Goal: Information Seeking & Learning: Learn about a topic

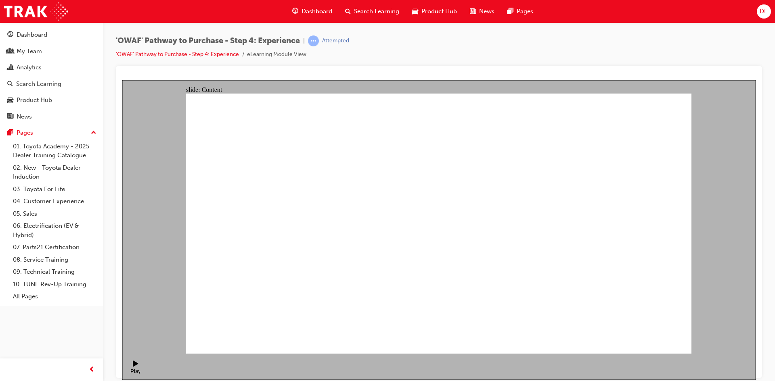
drag, startPoint x: 436, startPoint y: 262, endPoint x: 353, endPoint y: 276, distance: 84.4
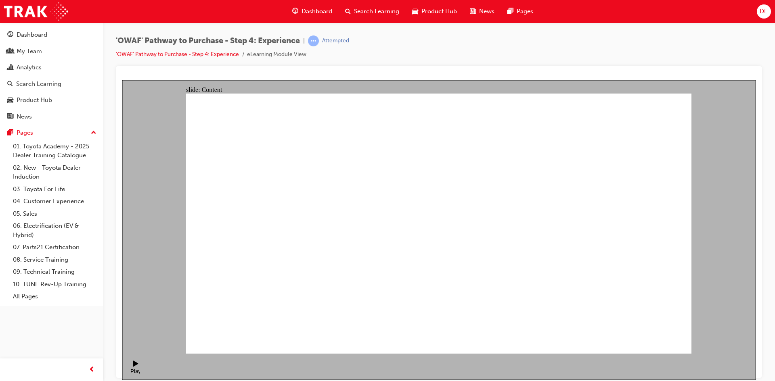
drag, startPoint x: 318, startPoint y: 272, endPoint x: 292, endPoint y: 272, distance: 25.8
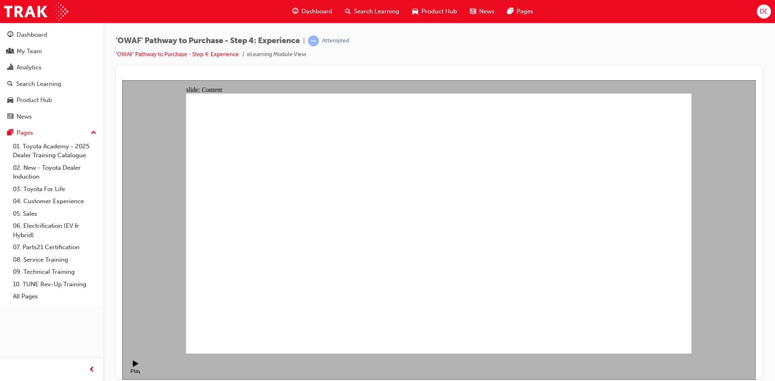
click at [717, 56] on div "'OWAF' Pathway to Purchase - Step 4: Experience | Attempted 'OWAF' Pathway to P…" at bounding box center [439, 51] width 646 height 30
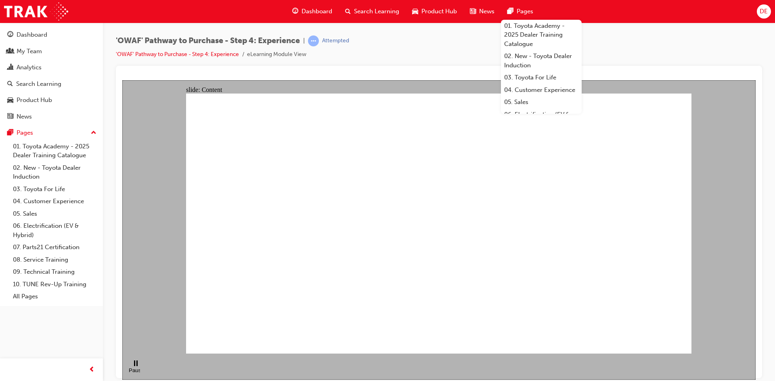
click at [698, 330] on div "slide: Content Rectangle 1 Rectangle 4 Rectangle 1 Rectangle 2 4WD capability R…" at bounding box center [438, 230] width 633 height 300
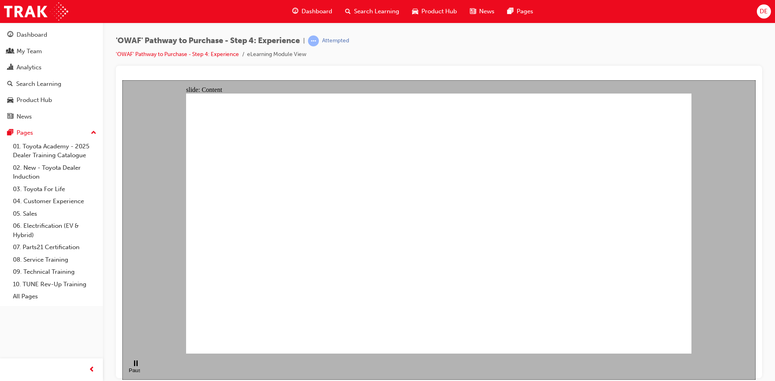
drag, startPoint x: 511, startPoint y: 279, endPoint x: 518, endPoint y: 270, distance: 11.2
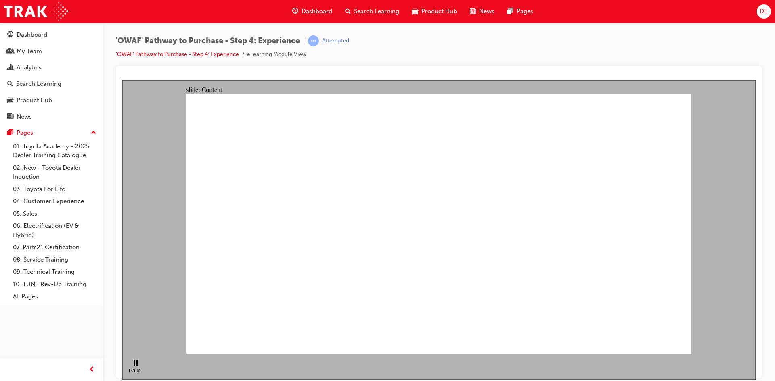
drag, startPoint x: 521, startPoint y: 170, endPoint x: 582, endPoint y: 170, distance: 60.9
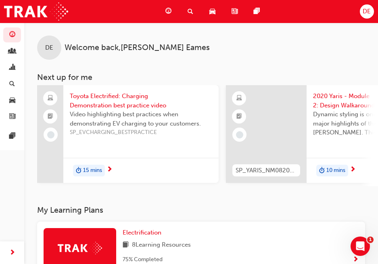
click at [190, 10] on span "search-icon" at bounding box center [191, 11] width 6 height 10
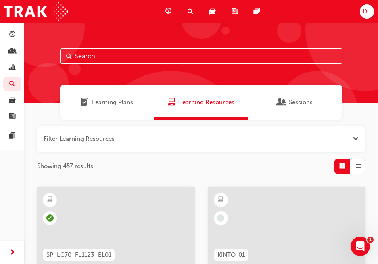
click at [86, 136] on button "button" at bounding box center [201, 139] width 328 height 26
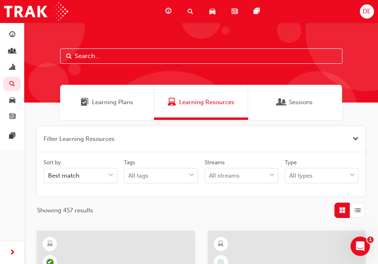
click at [92, 58] on input "text" at bounding box center [201, 55] width 283 height 15
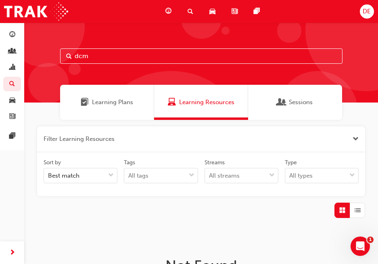
click at [87, 51] on input "dcm" at bounding box center [201, 55] width 283 height 15
drag, startPoint x: 94, startPoint y: 54, endPoint x: 67, endPoint y: 58, distance: 27.8
click at [65, 59] on div "dcm" at bounding box center [201, 63] width 354 height 80
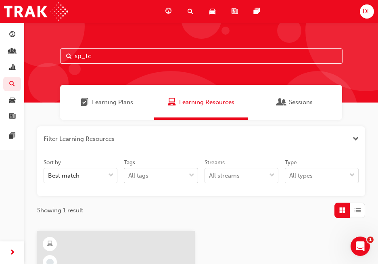
scroll to position [161, 0]
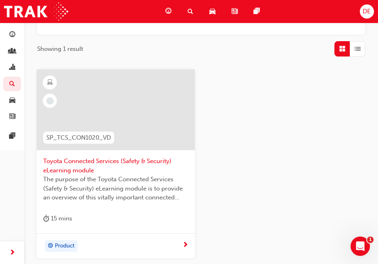
type input "sp_tc"
click at [109, 161] on span "Toyota Connected Services (Safety & Security) eLearning module" at bounding box center [115, 166] width 145 height 18
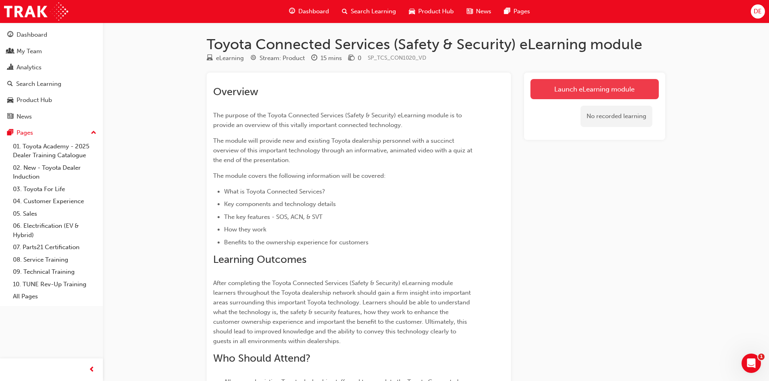
click at [588, 92] on link "Launch eLearning module" at bounding box center [594, 89] width 128 height 20
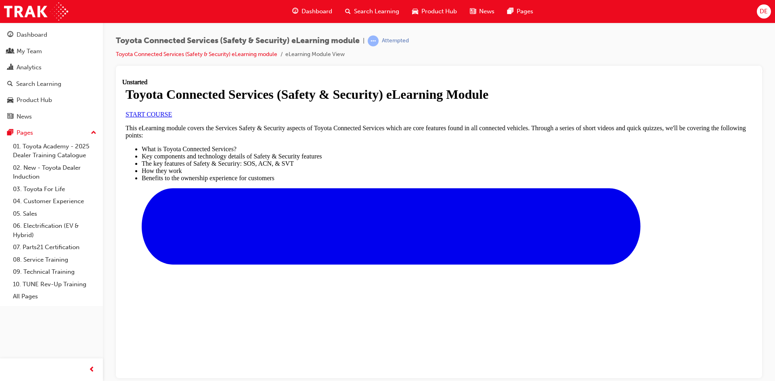
click at [172, 117] on link "START COURSE" at bounding box center [149, 114] width 46 height 7
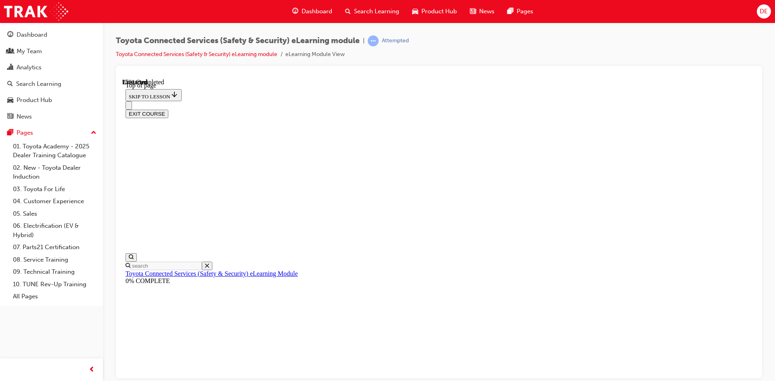
scroll to position [25, 0]
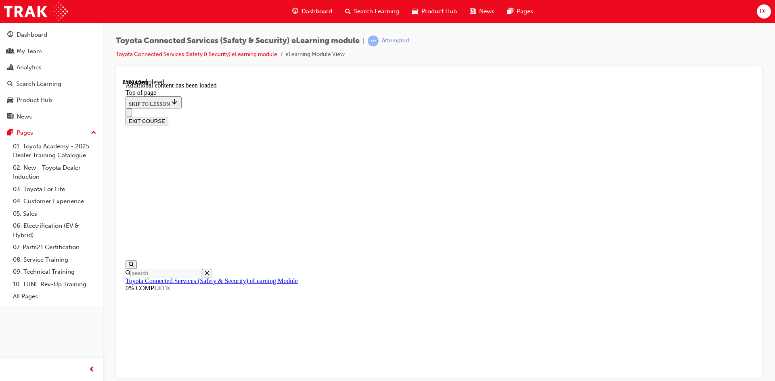
scroll to position [240, 0]
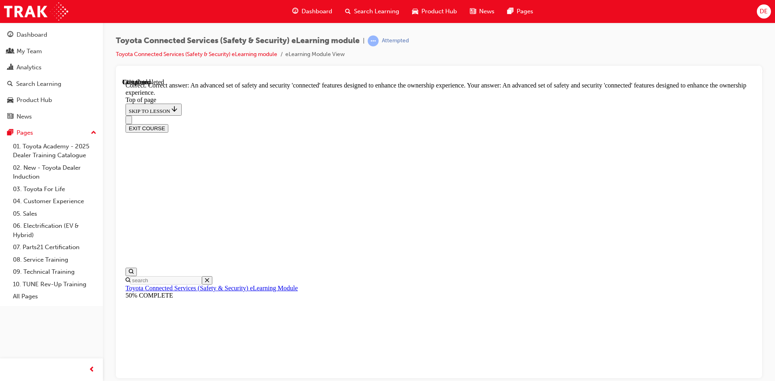
scroll to position [172, 0]
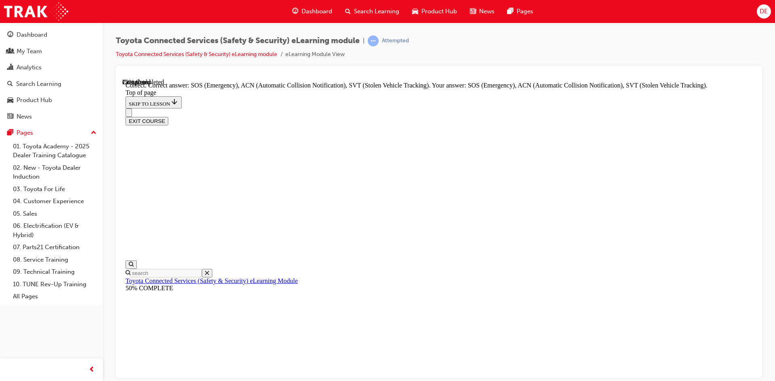
scroll to position [194, 0]
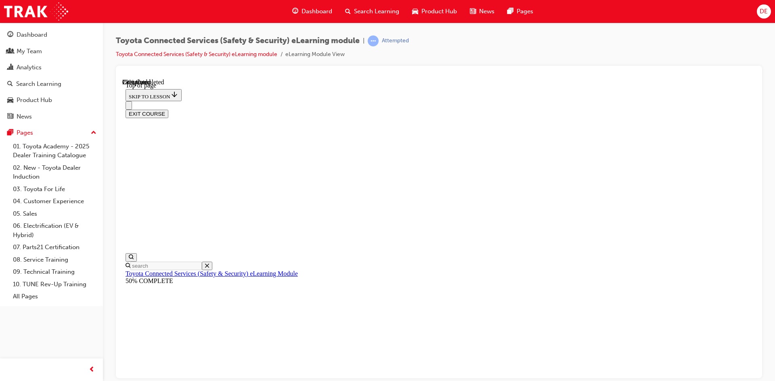
scroll to position [105, 0]
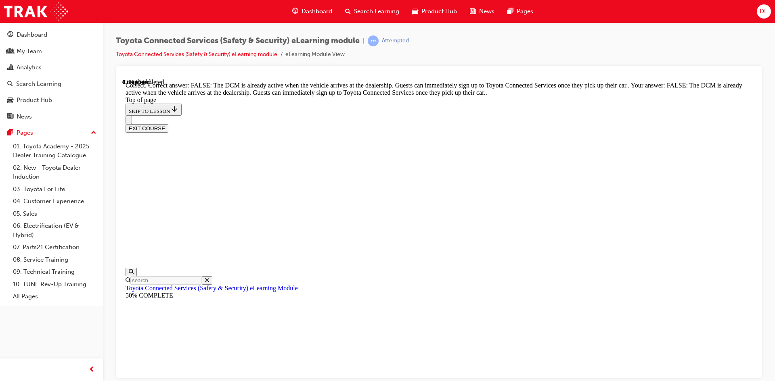
scroll to position [140, 0]
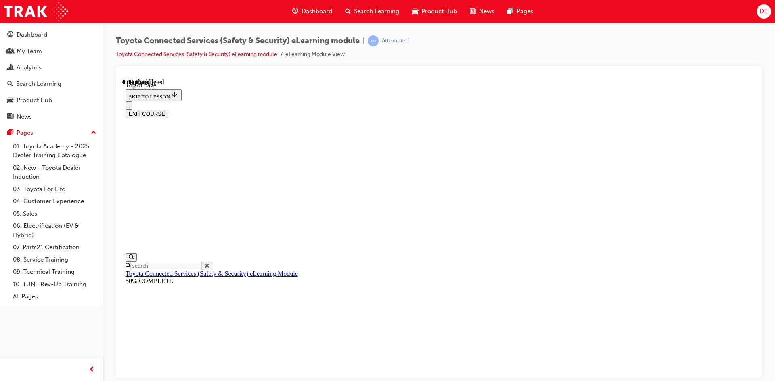
scroll to position [90, 0]
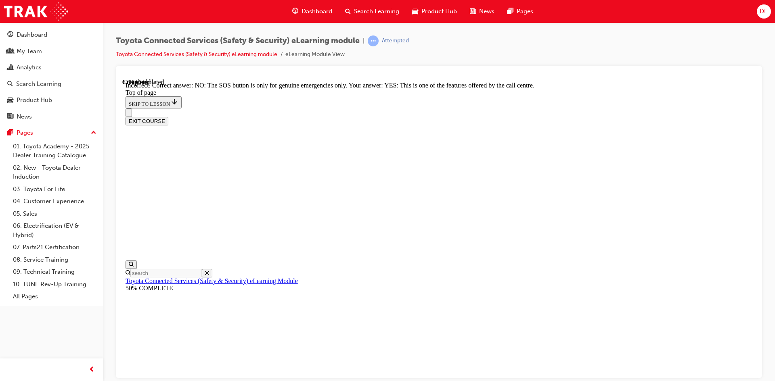
scroll to position [116, 0]
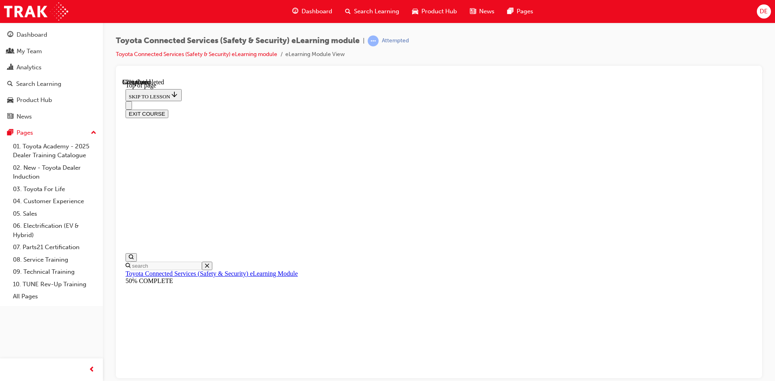
scroll to position [105, 0]
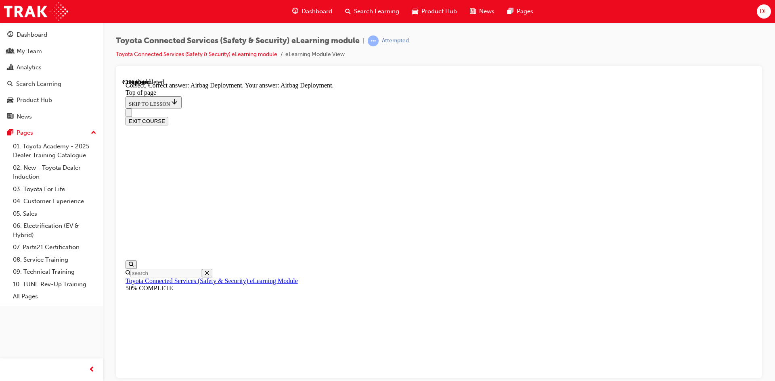
scroll to position [153, 0]
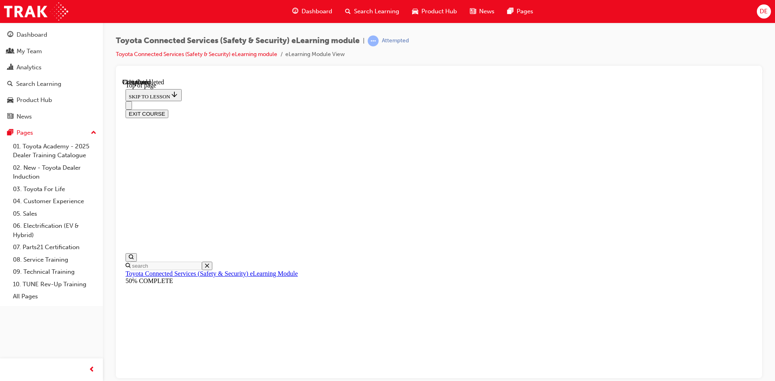
scroll to position [90, 0]
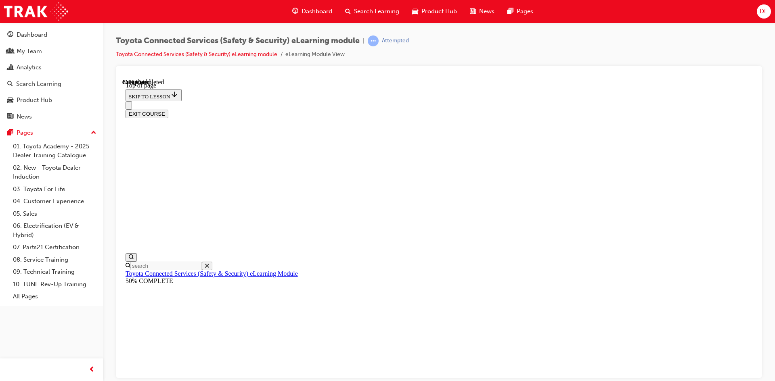
scroll to position [106, 0]
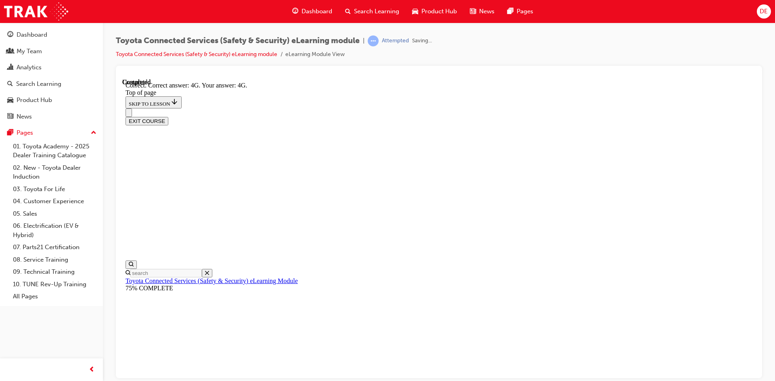
scroll to position [167, 0]
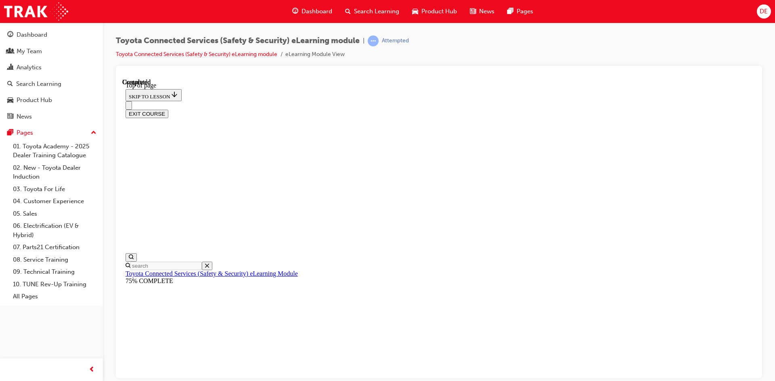
scroll to position [138, 0]
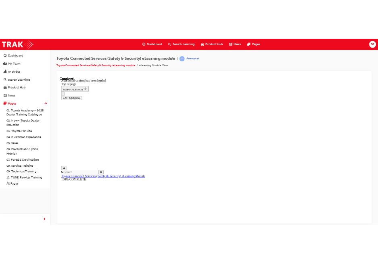
scroll to position [234, 0]
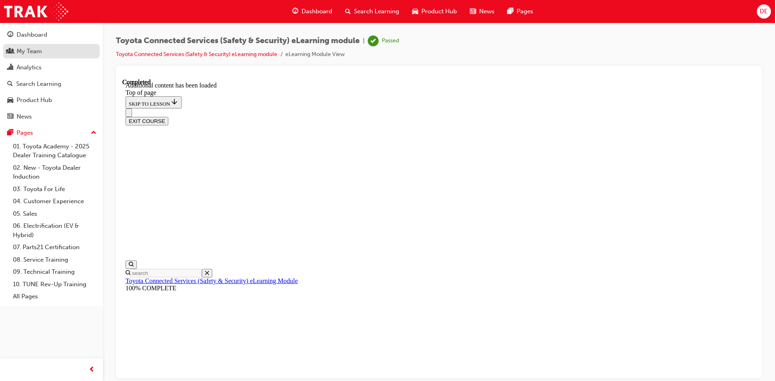
click at [39, 56] on div "My Team" at bounding box center [51, 51] width 88 height 10
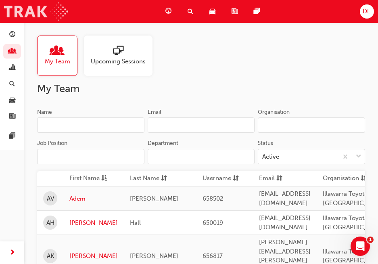
click at [17, 15] on img at bounding box center [36, 11] width 64 height 18
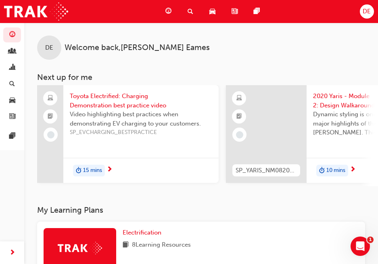
click at [188, 15] on span "search-icon" at bounding box center [191, 11] width 6 height 10
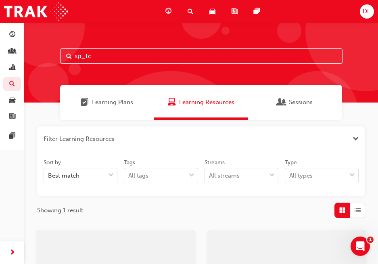
click at [141, 59] on input "sp_tc" at bounding box center [201, 55] width 283 height 15
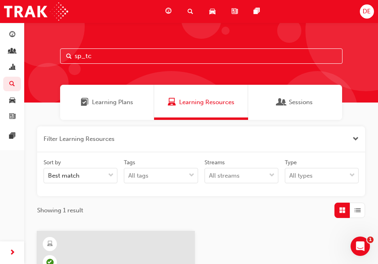
drag, startPoint x: 88, startPoint y: 55, endPoint x: 36, endPoint y: 55, distance: 52.5
click at [36, 55] on div "sp_tc" at bounding box center [201, 63] width 354 height 80
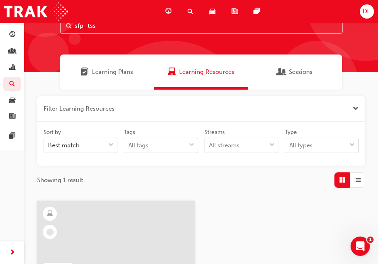
scroll to position [121, 0]
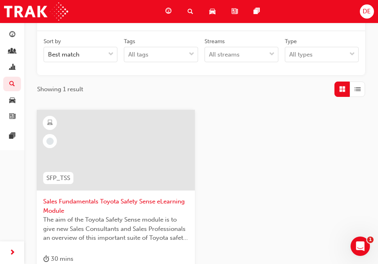
type input "sfp_tss"
click at [95, 202] on span "Sales Fundamentals Toyota Safety Sense eLearning Module" at bounding box center [115, 206] width 145 height 18
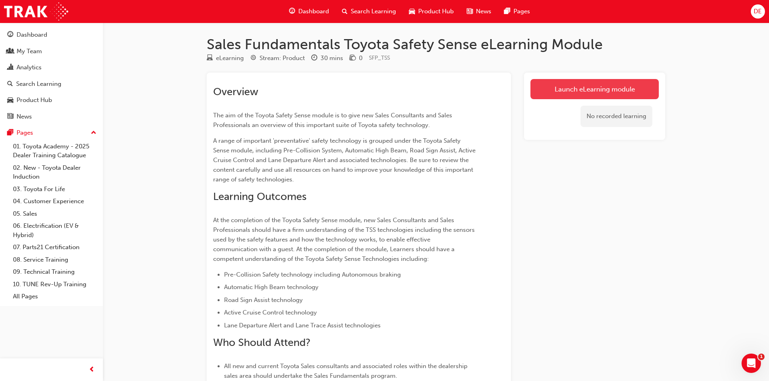
click at [584, 96] on link "Launch eLearning module" at bounding box center [594, 89] width 128 height 20
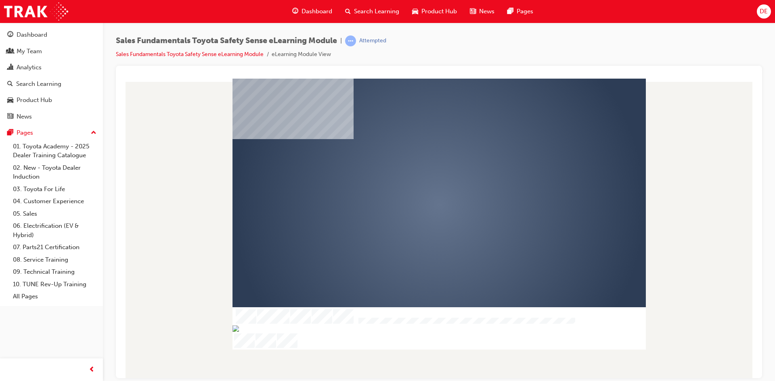
click at [416, 182] on div "play" at bounding box center [416, 182] width 0 height 0
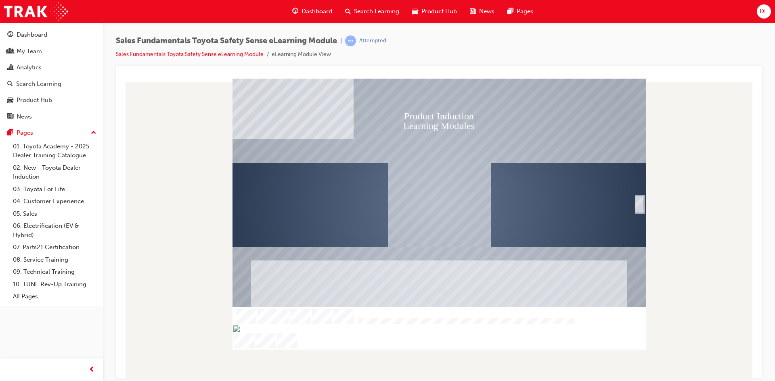
click at [640, 205] on div "SmartShape" at bounding box center [639, 213] width 8 height 17
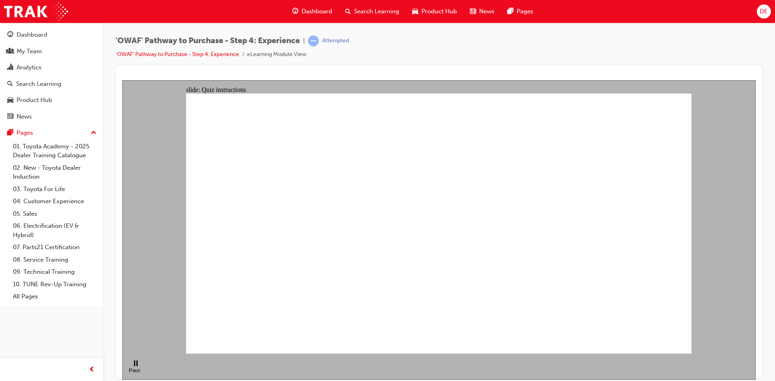
checkbox input "true"
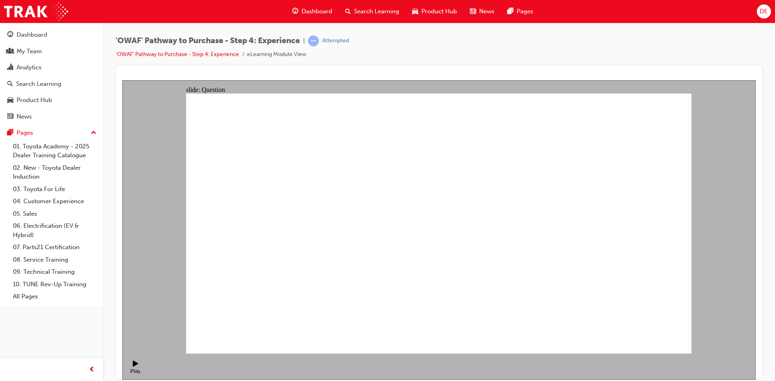
drag, startPoint x: 618, startPoint y: 246, endPoint x: 301, endPoint y: 257, distance: 317.0
drag, startPoint x: 622, startPoint y: 243, endPoint x: 314, endPoint y: 261, distance: 308.9
drag, startPoint x: 623, startPoint y: 244, endPoint x: 457, endPoint y: 262, distance: 166.8
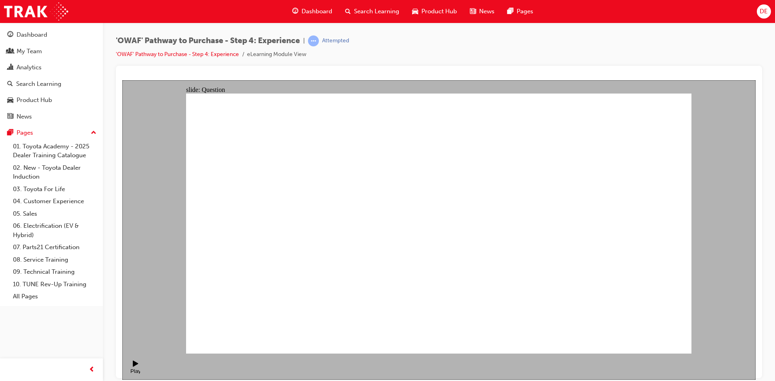
drag, startPoint x: 607, startPoint y: 243, endPoint x: 328, endPoint y: 262, distance: 279.5
drag, startPoint x: 610, startPoint y: 244, endPoint x: 508, endPoint y: 259, distance: 103.5
drag, startPoint x: 613, startPoint y: 247, endPoint x: 470, endPoint y: 272, distance: 144.6
drag, startPoint x: 615, startPoint y: 252, endPoint x: 315, endPoint y: 269, distance: 300.3
drag, startPoint x: 622, startPoint y: 241, endPoint x: 468, endPoint y: 269, distance: 156.7
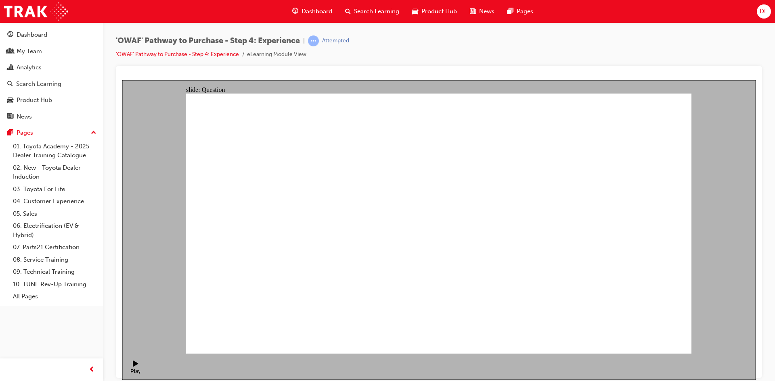
click at [730, 134] on div "slide: Question Rectangle 1 I INFORM ABOUT OPTIONS & ACCESSORIES V VEHICLE APPR…" at bounding box center [438, 230] width 633 height 300
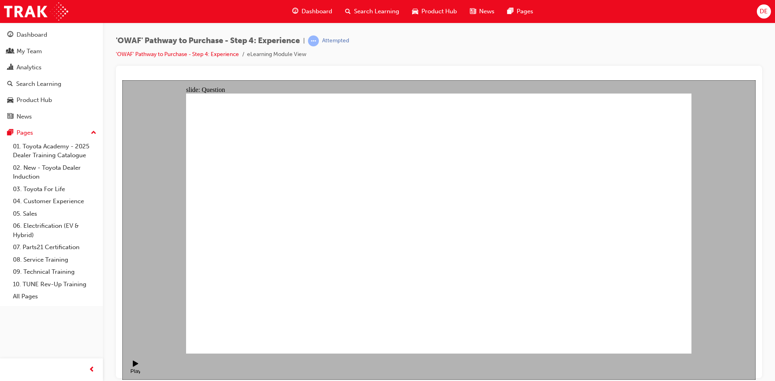
drag, startPoint x: 465, startPoint y: 267, endPoint x: 442, endPoint y: 222, distance: 51.4
drag, startPoint x: 599, startPoint y: 295, endPoint x: 486, endPoint y: 230, distance: 131.1
drag, startPoint x: 631, startPoint y: 261, endPoint x: 604, endPoint y: 230, distance: 41.2
drag, startPoint x: 546, startPoint y: 295, endPoint x: 643, endPoint y: 223, distance: 121.5
drag, startPoint x: 429, startPoint y: 288, endPoint x: 546, endPoint y: 213, distance: 138.5
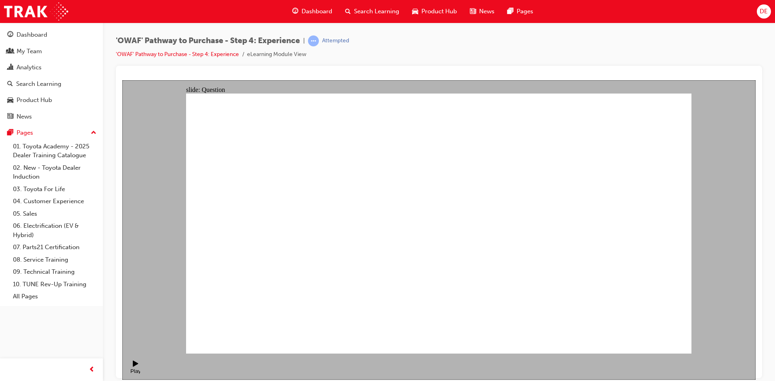
drag, startPoint x: 441, startPoint y: 274, endPoint x: 438, endPoint y: 279, distance: 6.1
drag, startPoint x: 365, startPoint y: 302, endPoint x: 438, endPoint y: 193, distance: 131.3
drag, startPoint x: 448, startPoint y: 280, endPoint x: 575, endPoint y: 203, distance: 148.7
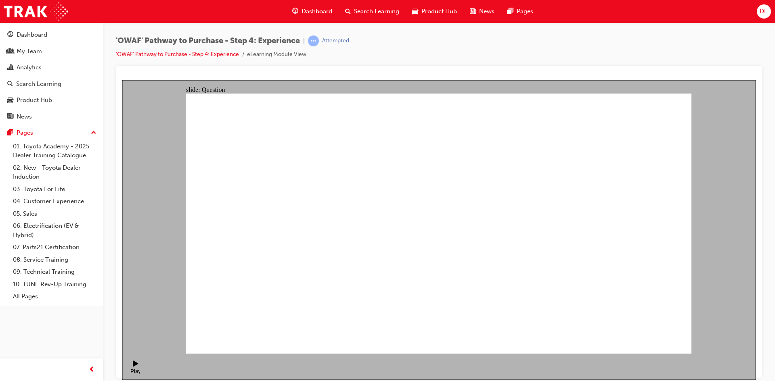
drag, startPoint x: 542, startPoint y: 254, endPoint x: 555, endPoint y: 220, distance: 36.7
radio input "true"
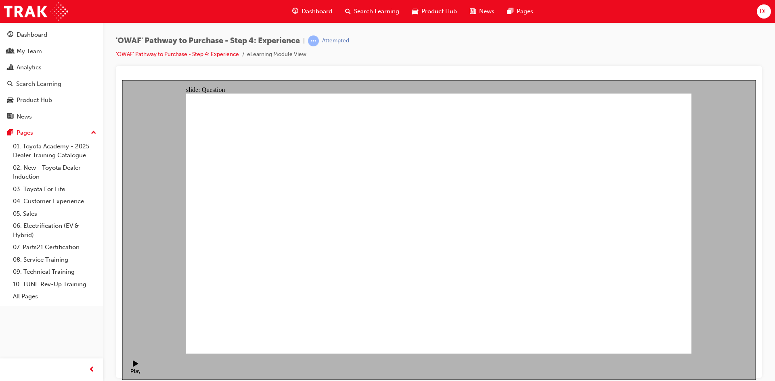
click at [179, 56] on link "'OWAF' Pathway to Purchase - Step 4: Experience" at bounding box center [177, 54] width 123 height 7
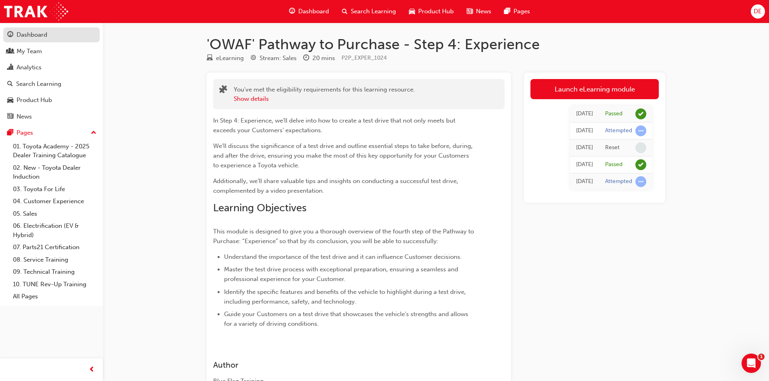
click at [28, 36] on div "Dashboard" at bounding box center [32, 34] width 31 height 9
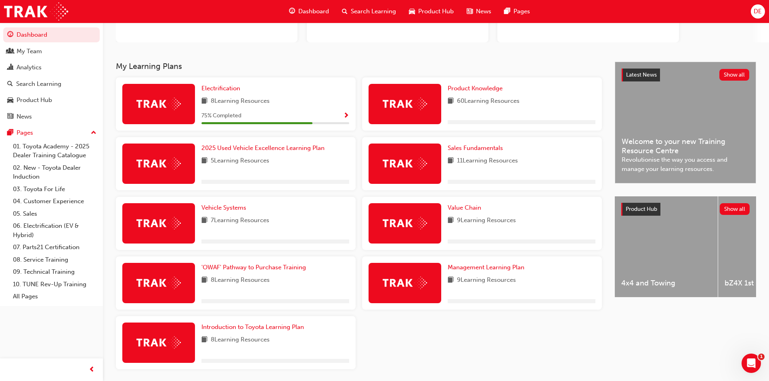
scroll to position [121, 0]
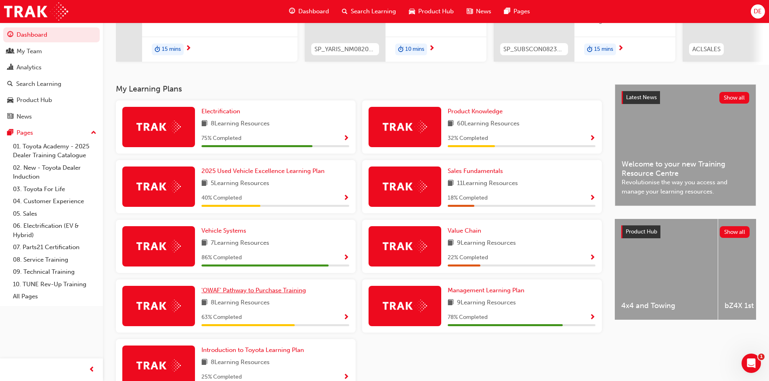
click at [246, 262] on div "86 % Completed" at bounding box center [275, 258] width 148 height 10
click at [254, 294] on span "'OWAF' Pathway to Purchase Training" at bounding box center [253, 290] width 105 height 7
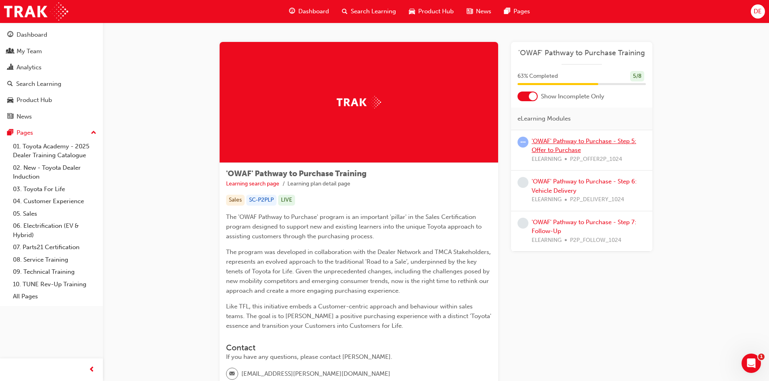
click at [567, 151] on link "'OWAF' Pathway to Purchase - Step 5: Offer to Purchase" at bounding box center [584, 146] width 105 height 17
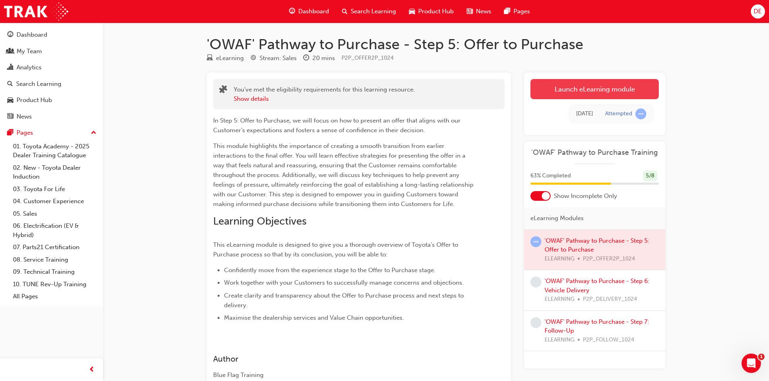
click at [598, 88] on link "Launch eLearning module" at bounding box center [594, 89] width 128 height 20
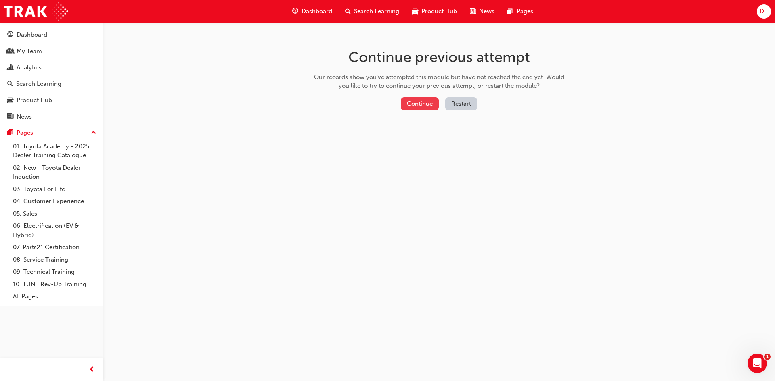
click at [427, 105] on button "Continue" at bounding box center [420, 103] width 38 height 13
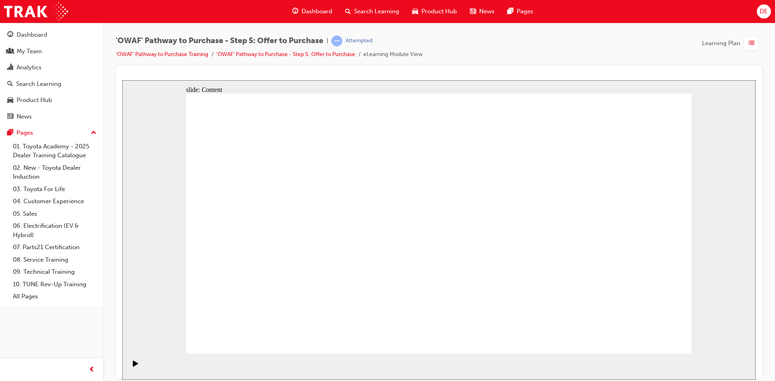
click at [425, 68] on div at bounding box center [439, 222] width 646 height 313
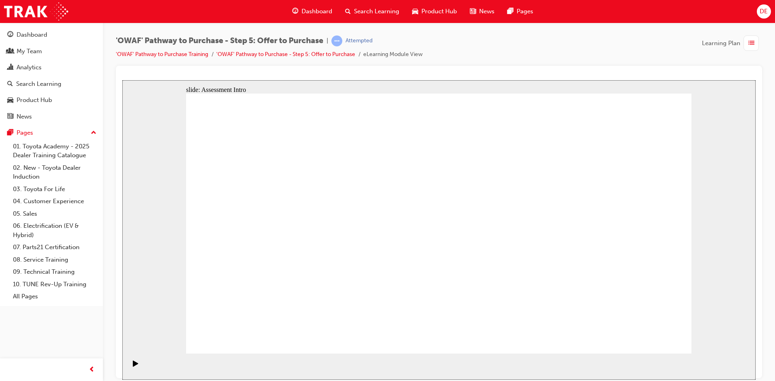
click at [133, 366] on icon "Play (Ctrl+Alt+P)" at bounding box center [135, 363] width 5 height 6
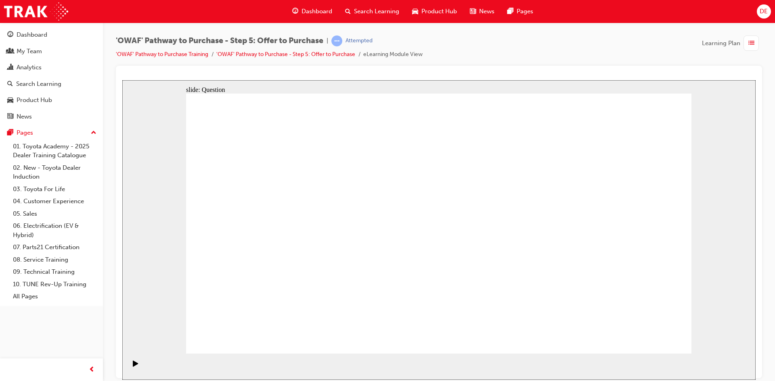
radio input "true"
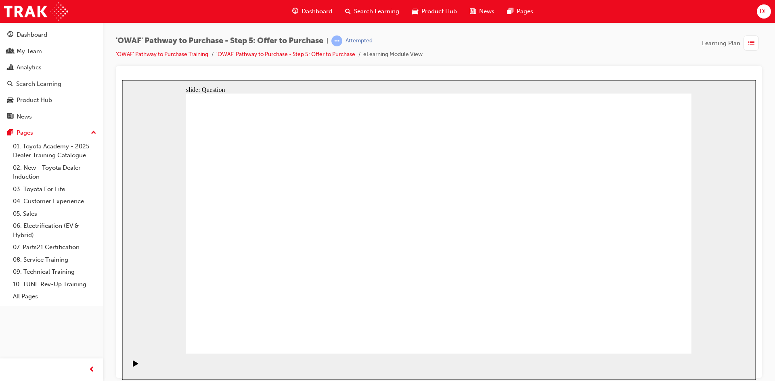
drag, startPoint x: 627, startPoint y: 207, endPoint x: 285, endPoint y: 272, distance: 348.0
drag, startPoint x: 541, startPoint y: 223, endPoint x: 401, endPoint y: 280, distance: 150.6
drag, startPoint x: 384, startPoint y: 198, endPoint x: 584, endPoint y: 264, distance: 210.7
drag, startPoint x: 381, startPoint y: 228, endPoint x: 505, endPoint y: 272, distance: 132.1
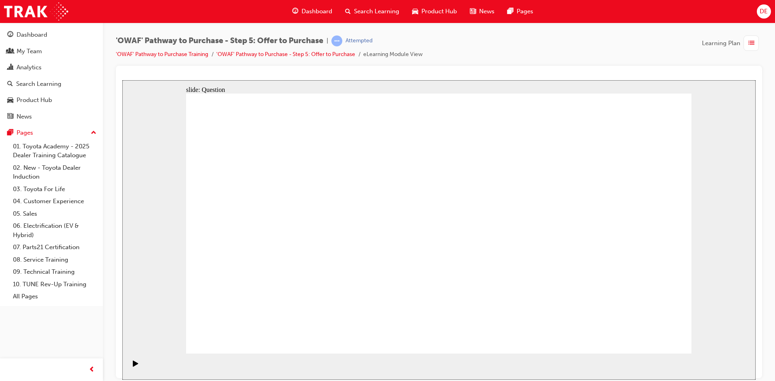
drag, startPoint x: 636, startPoint y: 205, endPoint x: 283, endPoint y: 232, distance: 354.5
drag, startPoint x: 287, startPoint y: 233, endPoint x: 290, endPoint y: 202, distance: 31.2
drag, startPoint x: 626, startPoint y: 249, endPoint x: 287, endPoint y: 236, distance: 338.8
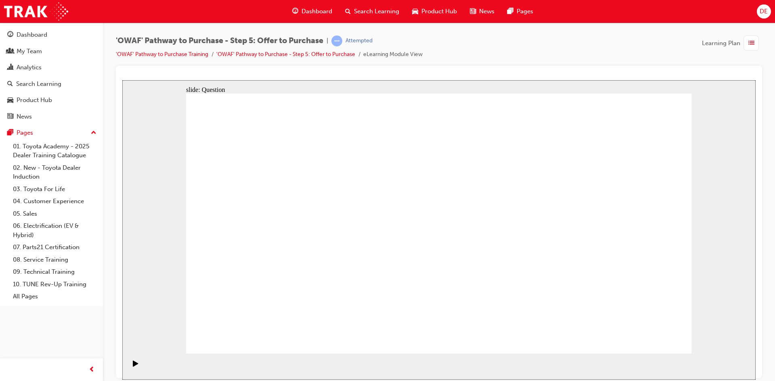
drag, startPoint x: 644, startPoint y: 292, endPoint x: 301, endPoint y: 285, distance: 342.3
drag, startPoint x: 298, startPoint y: 236, endPoint x: 296, endPoint y: 244, distance: 8.3
drag, startPoint x: 488, startPoint y: 213, endPoint x: 422, endPoint y: 208, distance: 65.9
drag, startPoint x: 525, startPoint y: 245, endPoint x: 409, endPoint y: 236, distance: 116.1
drag, startPoint x: 458, startPoint y: 280, endPoint x: 389, endPoint y: 274, distance: 69.2
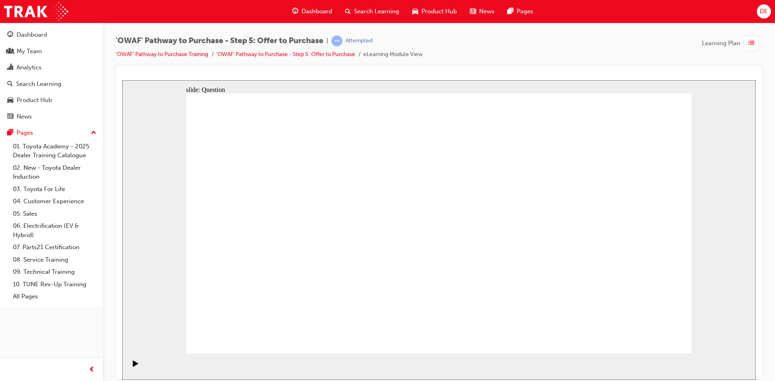
checkbox input "true"
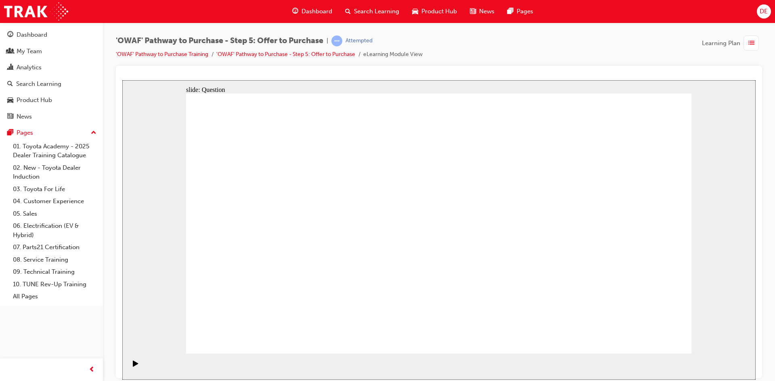
checkbox input "true"
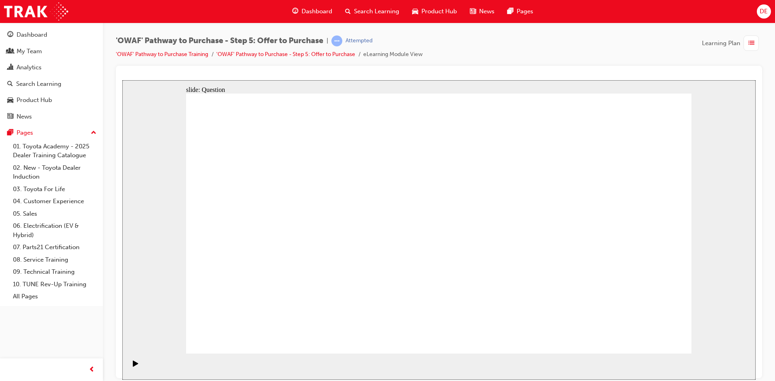
checkbox input "false"
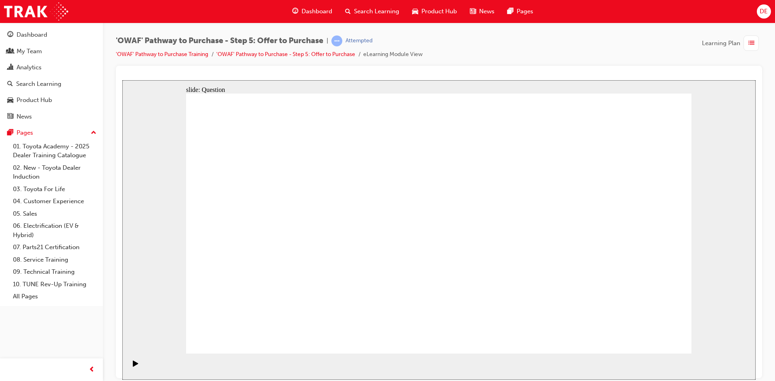
radio input "true"
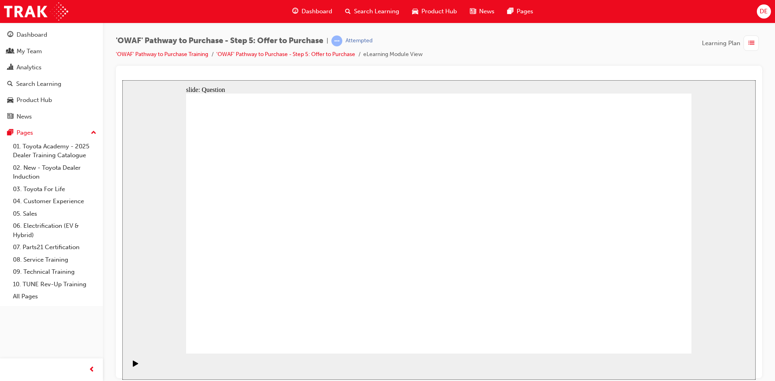
radio input "true"
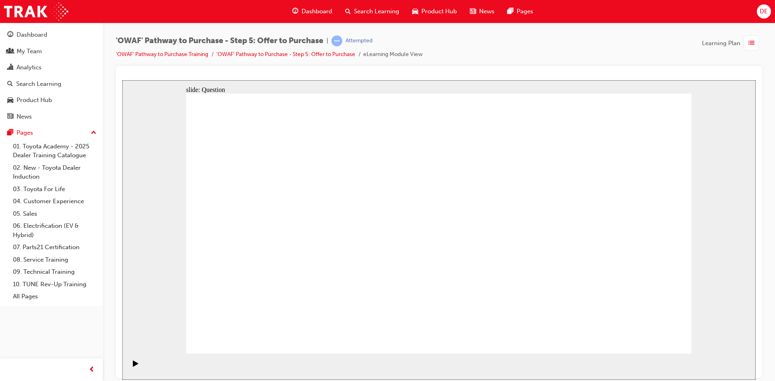
drag, startPoint x: 621, startPoint y: 209, endPoint x: 282, endPoint y: 275, distance: 345.3
drag, startPoint x: 543, startPoint y: 213, endPoint x: 391, endPoint y: 274, distance: 164.2
drag, startPoint x: 422, startPoint y: 228, endPoint x: 496, endPoint y: 281, distance: 91.2
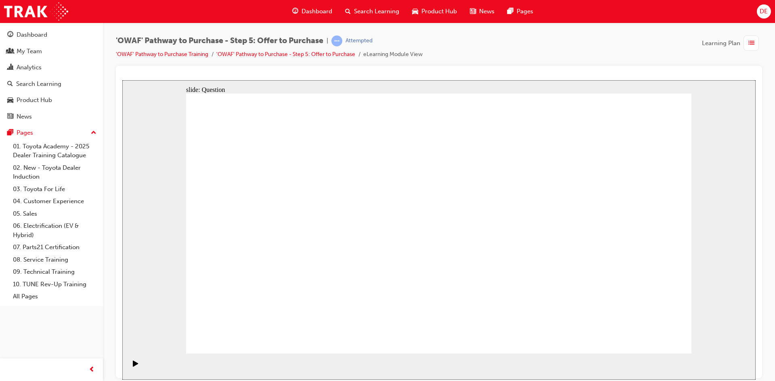
drag, startPoint x: 253, startPoint y: 211, endPoint x: 594, endPoint y: 275, distance: 346.6
drag, startPoint x: 634, startPoint y: 328, endPoint x: 639, endPoint y: 332, distance: 5.7
drag, startPoint x: 242, startPoint y: 215, endPoint x: 492, endPoint y: 280, distance: 257.7
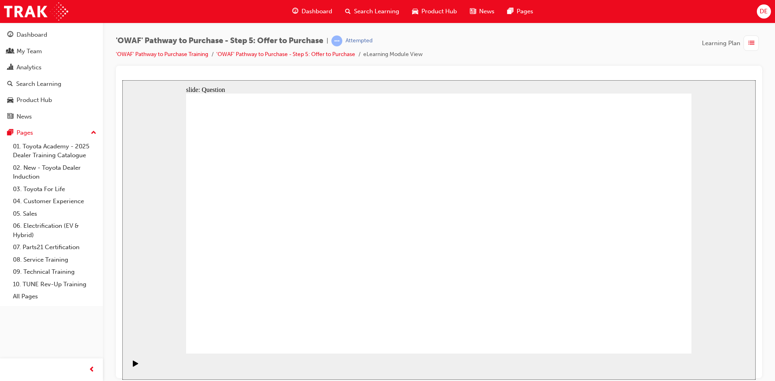
drag, startPoint x: 398, startPoint y: 213, endPoint x: 590, endPoint y: 276, distance: 201.8
drag, startPoint x: 567, startPoint y: 289, endPoint x: 440, endPoint y: 204, distance: 153.1
drag, startPoint x: 549, startPoint y: 209, endPoint x: 306, endPoint y: 204, distance: 243.0
drag, startPoint x: 529, startPoint y: 252, endPoint x: 421, endPoint y: 240, distance: 108.9
drag, startPoint x: 649, startPoint y: 202, endPoint x: 449, endPoint y: 231, distance: 202.6
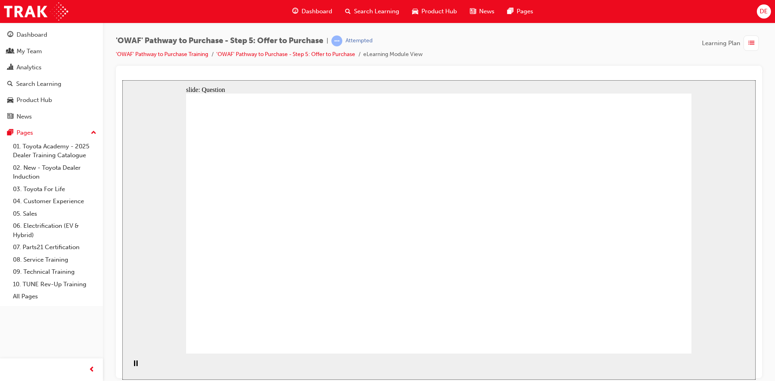
drag, startPoint x: 638, startPoint y: 240, endPoint x: 313, endPoint y: 268, distance: 326.5
drag, startPoint x: 559, startPoint y: 281, endPoint x: 429, endPoint y: 282, distance: 129.6
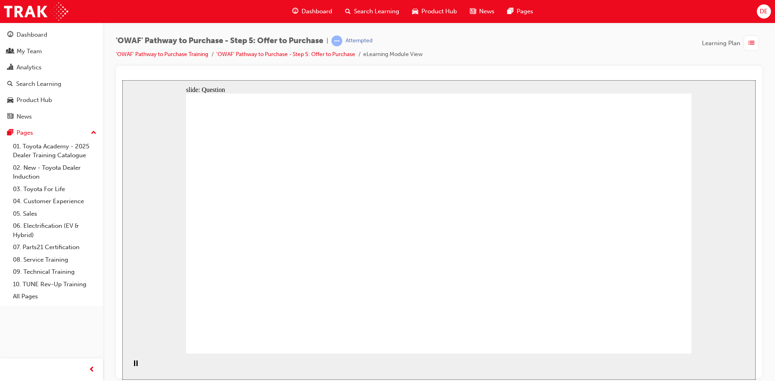
checkbox input "true"
checkbox input "false"
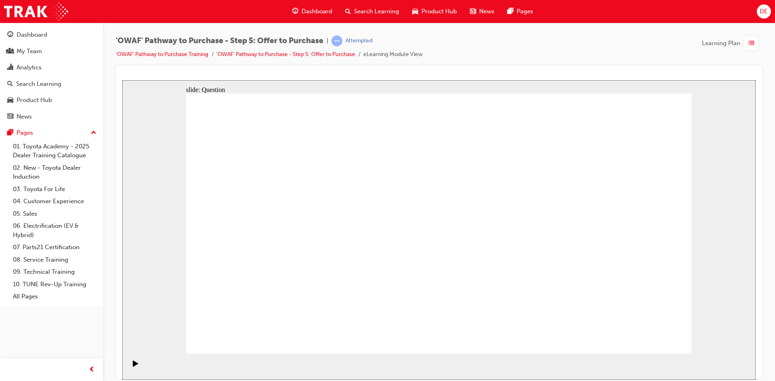
radio input "true"
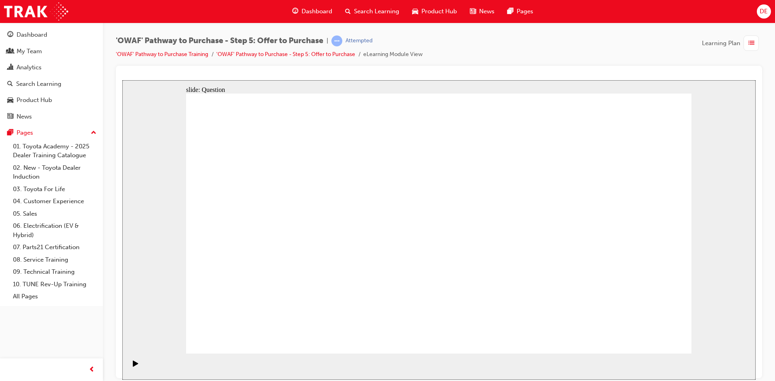
drag, startPoint x: 642, startPoint y: 329, endPoint x: 642, endPoint y: 337, distance: 8.1
click at [206, 55] on link "'OWAF' Pathway to Purchase Training" at bounding box center [162, 54] width 92 height 7
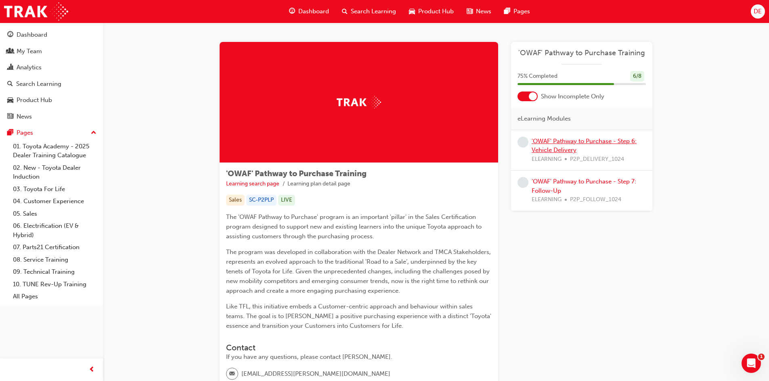
click at [567, 142] on link "'OWAF' Pathway to Purchase - Step 6: Vehicle Delivery" at bounding box center [584, 146] width 105 height 17
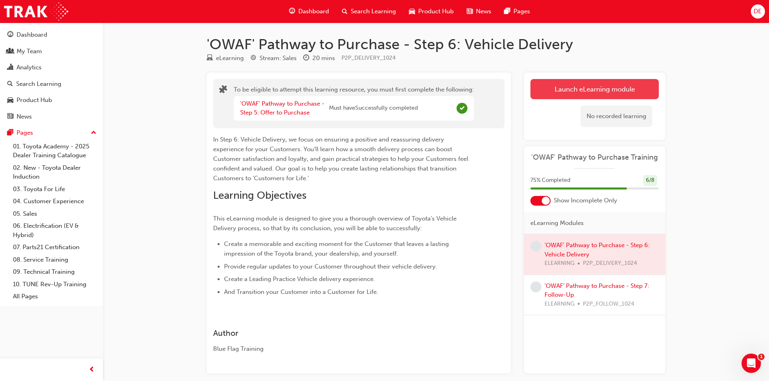
click at [582, 86] on button "Launch eLearning module" at bounding box center [594, 89] width 128 height 20
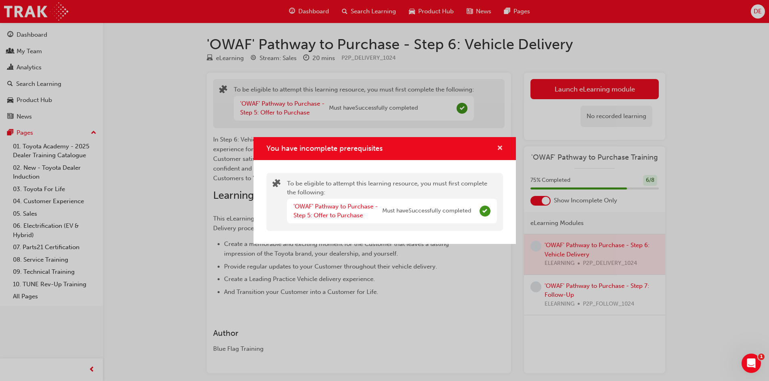
click at [500, 145] on span "cross-icon" at bounding box center [500, 148] width 6 height 7
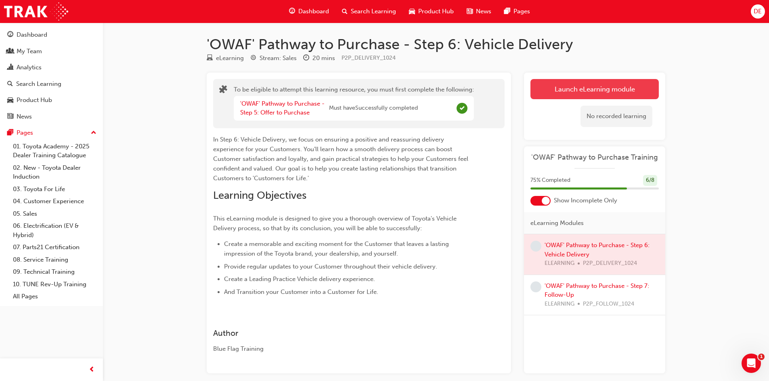
click at [579, 83] on button "Launch eLearning module" at bounding box center [594, 89] width 128 height 20
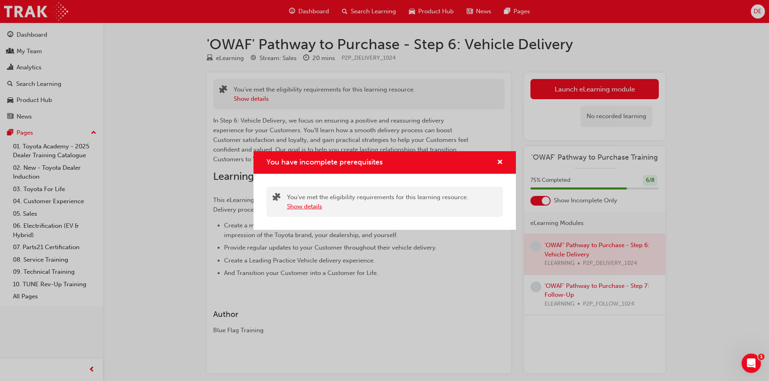
click at [307, 209] on button "Show details" at bounding box center [304, 206] width 35 height 9
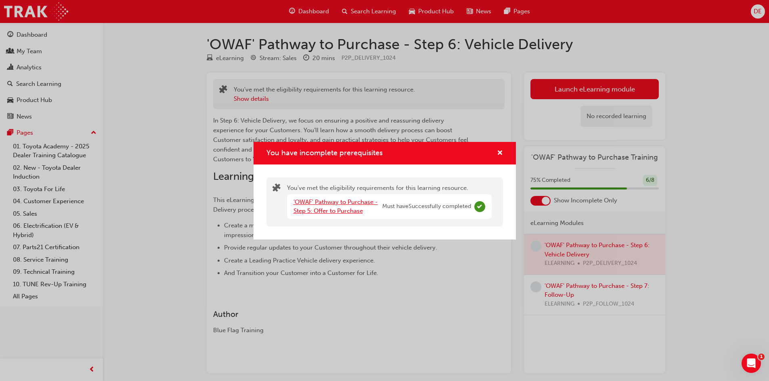
click at [310, 203] on link "'OWAF' Pathway to Purchase - Step 5: Offer to Purchase" at bounding box center [335, 207] width 84 height 17
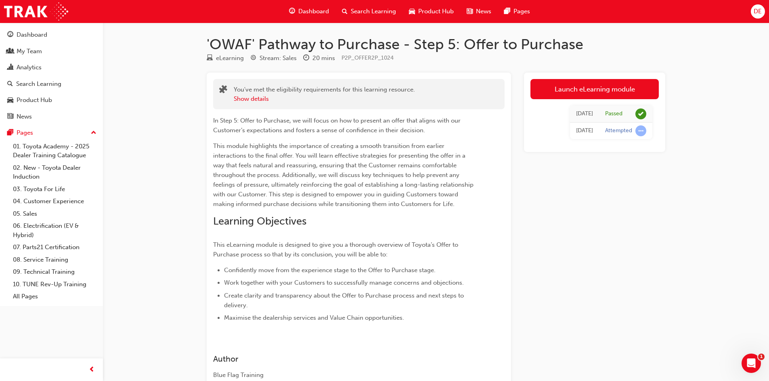
drag, startPoint x: 310, startPoint y: 138, endPoint x: 304, endPoint y: 138, distance: 6.1
click at [310, 138] on div "In Step 5: Offer to Purchase, we will focus on how to present an offer that ali…" at bounding box center [344, 219] width 262 height 207
click at [258, 100] on button "Show details" at bounding box center [251, 98] width 35 height 9
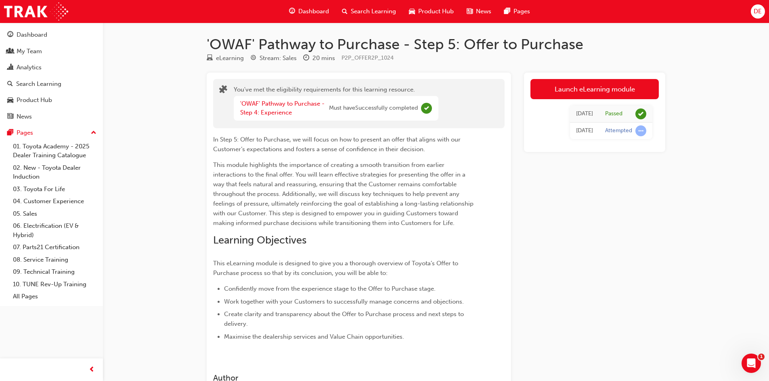
click at [590, 113] on div "Today" at bounding box center [584, 113] width 17 height 9
click at [48, 133] on div "Pages" at bounding box center [51, 133] width 88 height 10
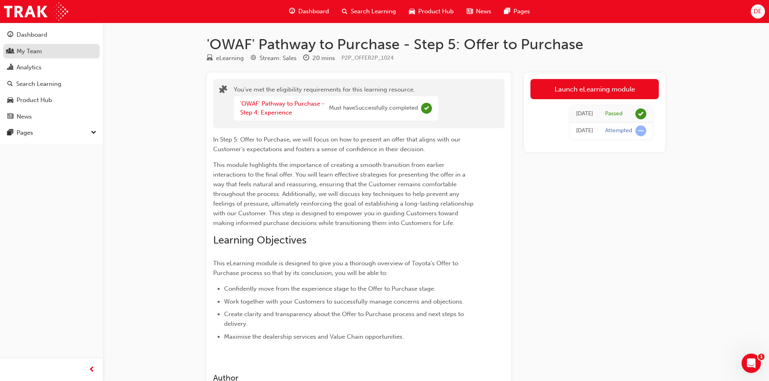
click at [45, 45] on link "My Team" at bounding box center [51, 51] width 96 height 15
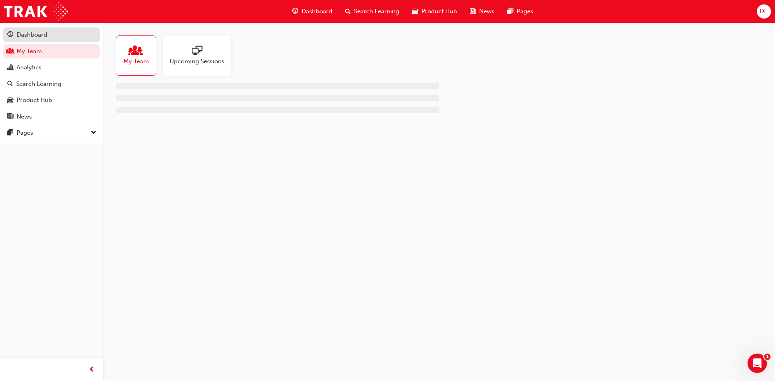
click at [45, 38] on div "Dashboard" at bounding box center [32, 34] width 31 height 9
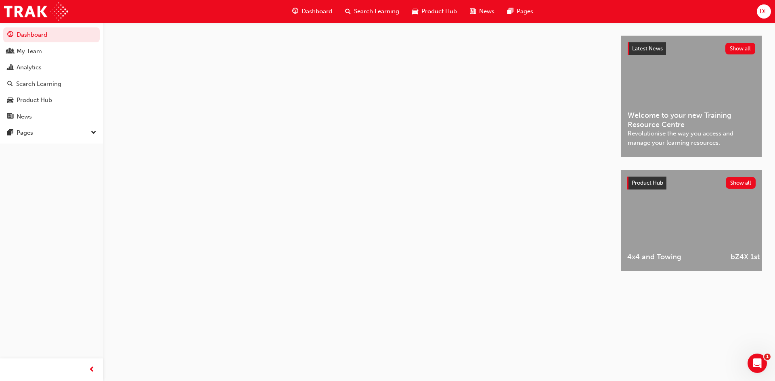
click at [293, 10] on span "guage-icon" at bounding box center [295, 11] width 6 height 10
click at [322, 6] on div "Dashboard" at bounding box center [312, 11] width 53 height 17
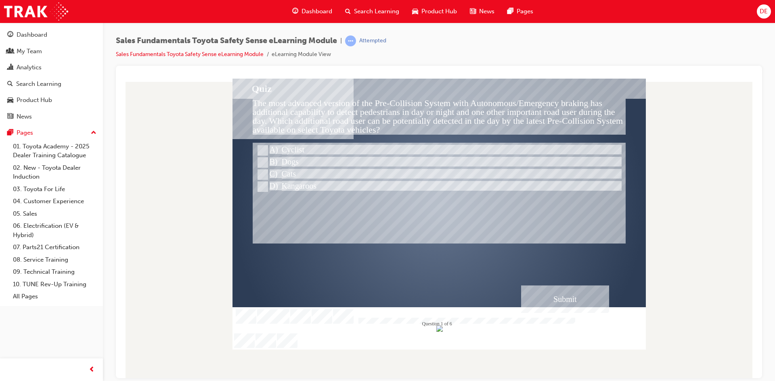
click at [181, 152] on div "Quiz The most advanced version of the Pre-Collision System with Autonomous/Emer…" at bounding box center [438, 228] width 633 height 300
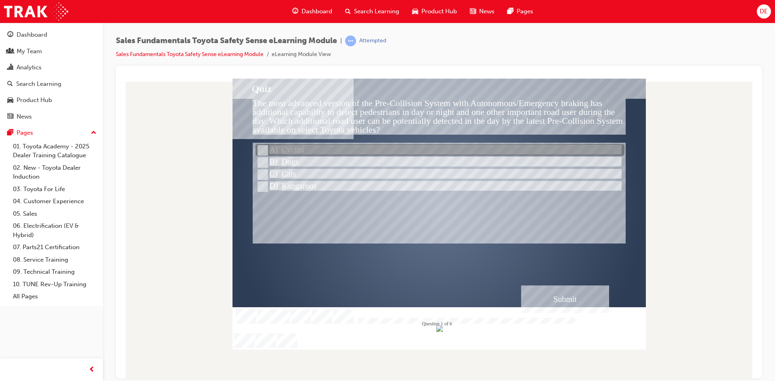
click at [267, 148] on div at bounding box center [439, 150] width 369 height 12
radio input "true"
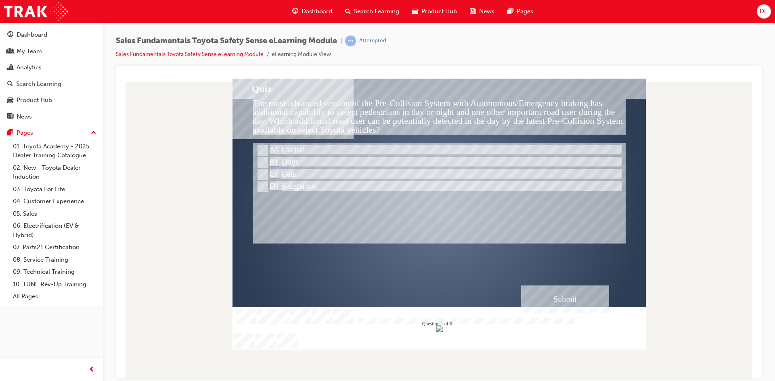
click at [555, 300] on div "Submit" at bounding box center [565, 298] width 88 height 27
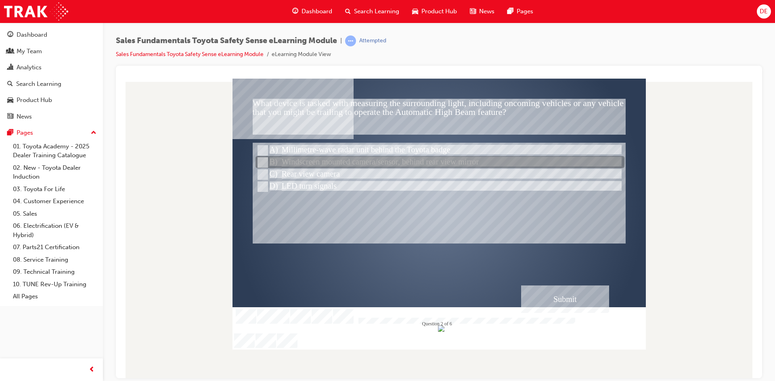
click at [265, 162] on input "Windscreen mounted camera/sensor, behind rear view mirror" at bounding box center [261, 162] width 9 height 9
radio input "true"
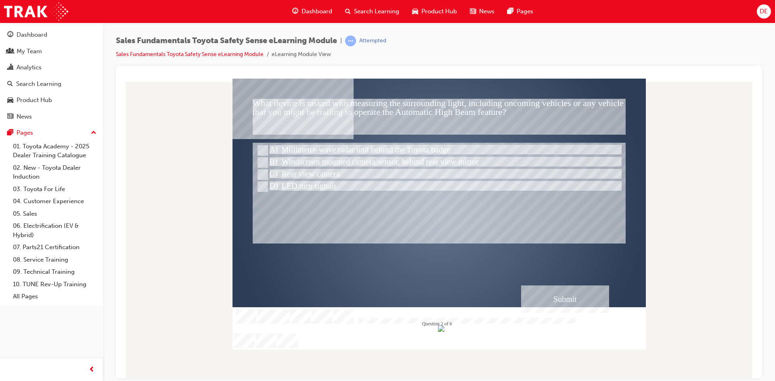
click at [550, 302] on div "Submit" at bounding box center [565, 298] width 88 height 27
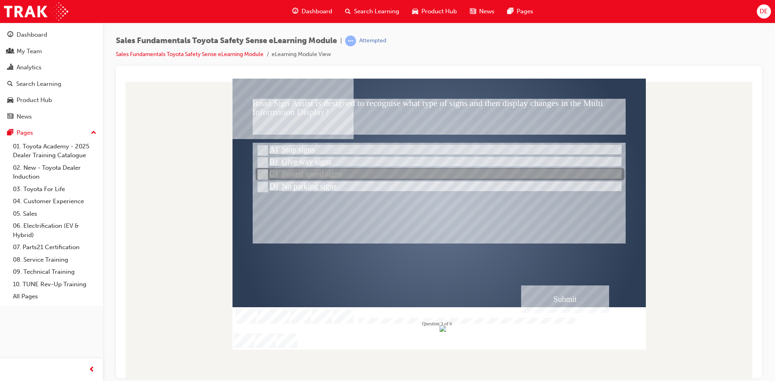
click at [268, 176] on div at bounding box center [439, 175] width 369 height 12
radio input "true"
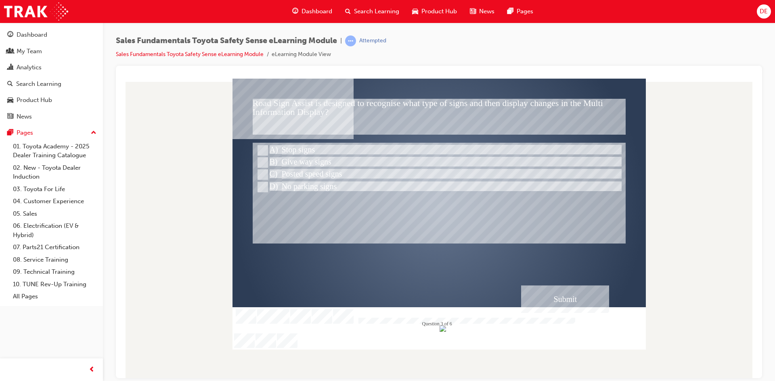
click at [565, 307] on div "Submit" at bounding box center [565, 298] width 88 height 27
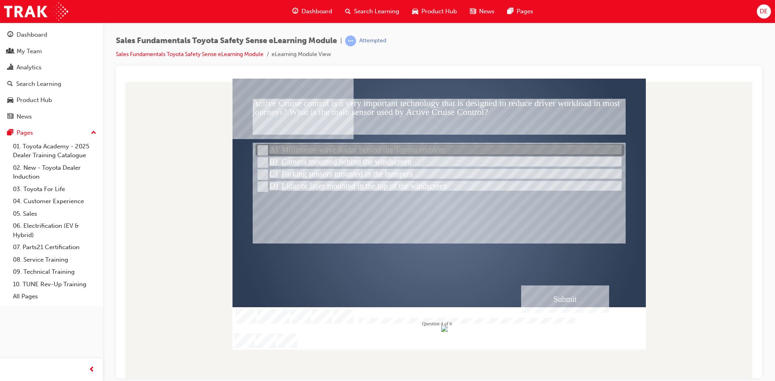
click at [263, 151] on input "Millimetre-wave Radar behind the Toyota emblem" at bounding box center [261, 150] width 9 height 9
radio input "true"
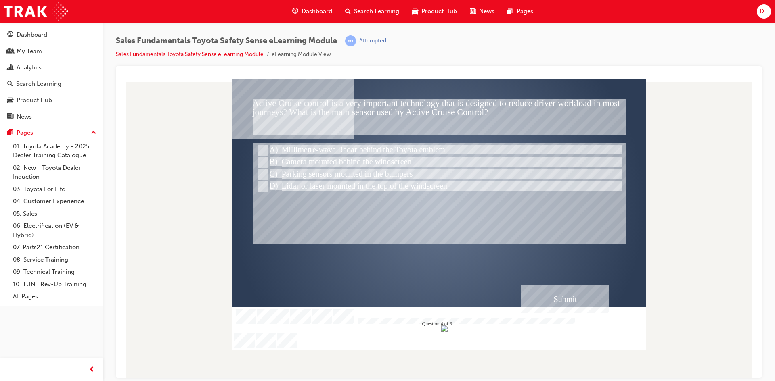
click at [571, 298] on div "Submit" at bounding box center [565, 298] width 88 height 27
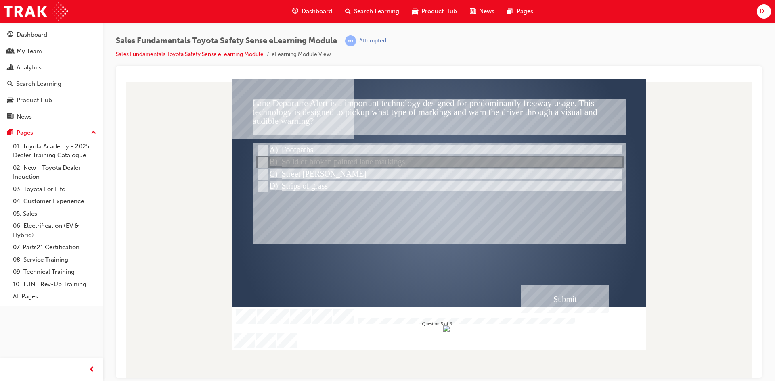
click at [265, 159] on input "Solid or broken painted lane markings" at bounding box center [261, 162] width 9 height 9
radio input "true"
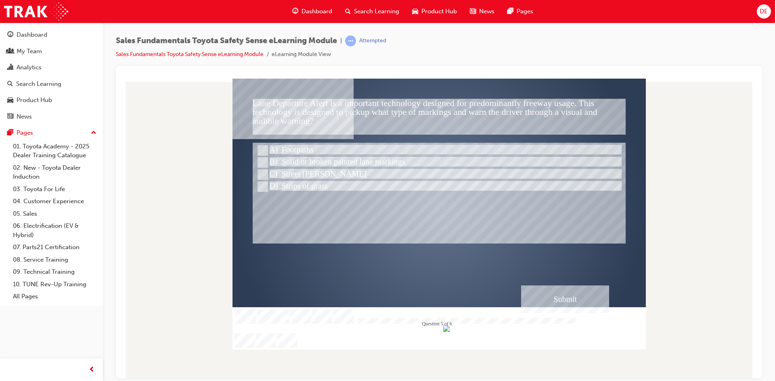
click at [560, 300] on div "Submit" at bounding box center [565, 298] width 88 height 27
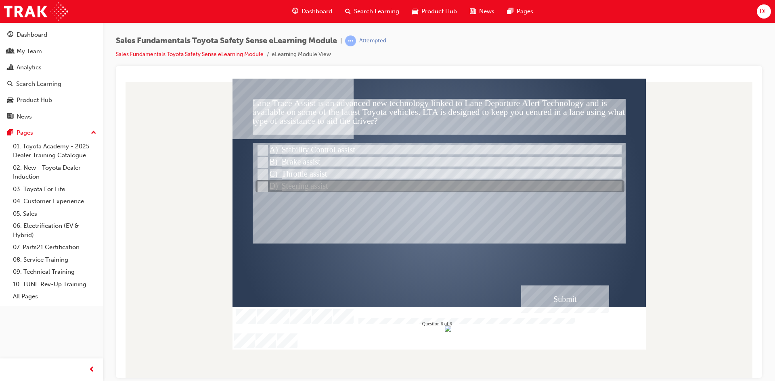
click at [262, 185] on input "Steering assist" at bounding box center [261, 186] width 9 height 9
radio input "true"
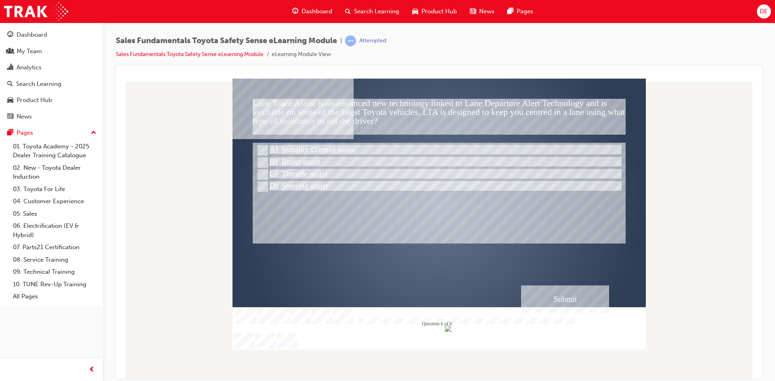
click at [573, 309] on div "Submit" at bounding box center [565, 298] width 88 height 27
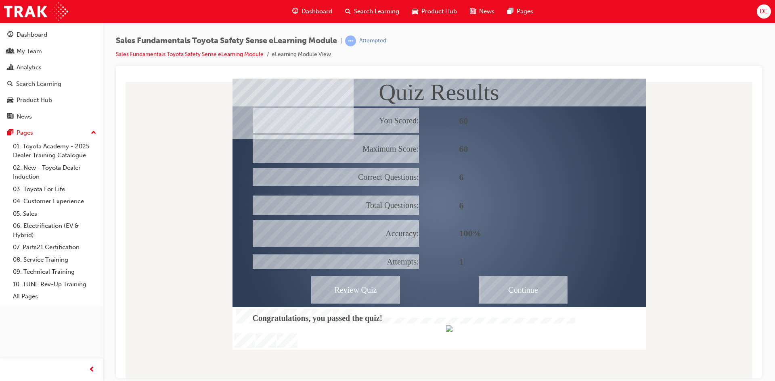
click at [540, 290] on div "Continue" at bounding box center [523, 289] width 89 height 27
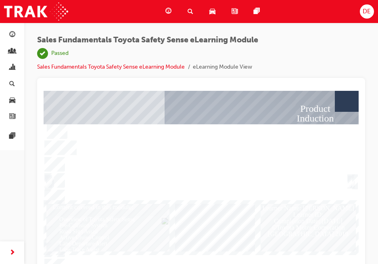
click at [192, 13] on span "search-icon" at bounding box center [191, 11] width 6 height 10
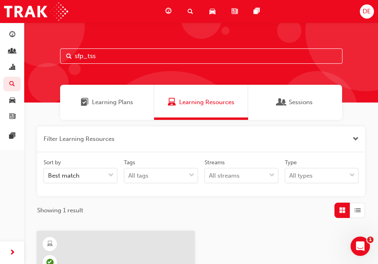
drag, startPoint x: 128, startPoint y: 57, endPoint x: 64, endPoint y: 61, distance: 63.5
click at [64, 61] on div "sfp_tss" at bounding box center [201, 63] width 354 height 80
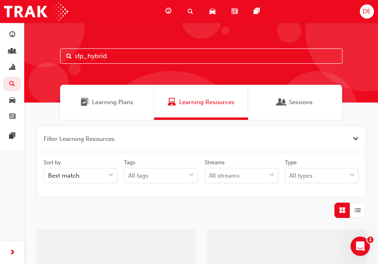
type input "sfp_hybrid"
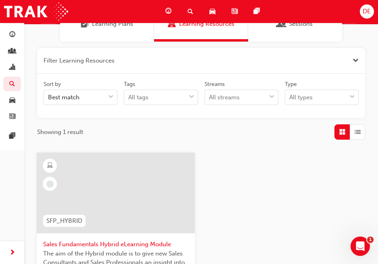
scroll to position [161, 0]
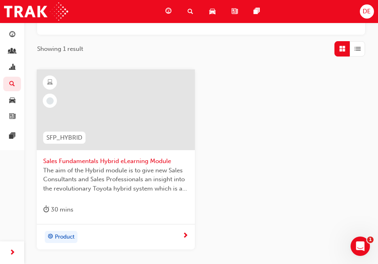
click at [127, 132] on div at bounding box center [116, 109] width 158 height 81
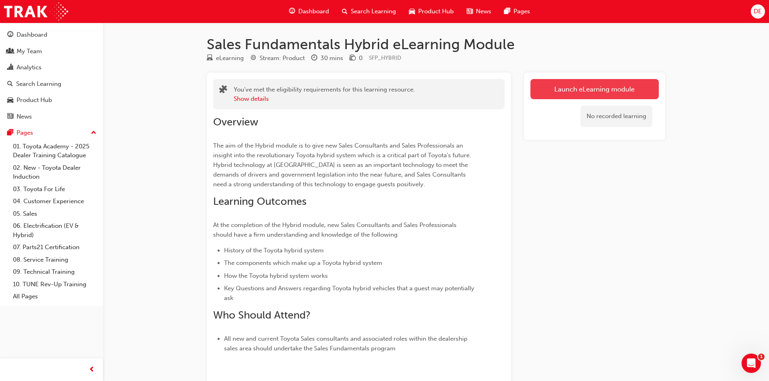
click at [602, 94] on link "Launch eLearning module" at bounding box center [594, 89] width 128 height 20
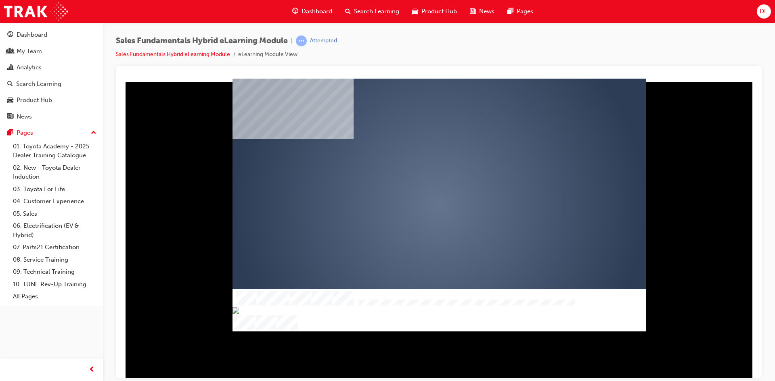
click at [416, 182] on div "play" at bounding box center [416, 182] width 0 height 0
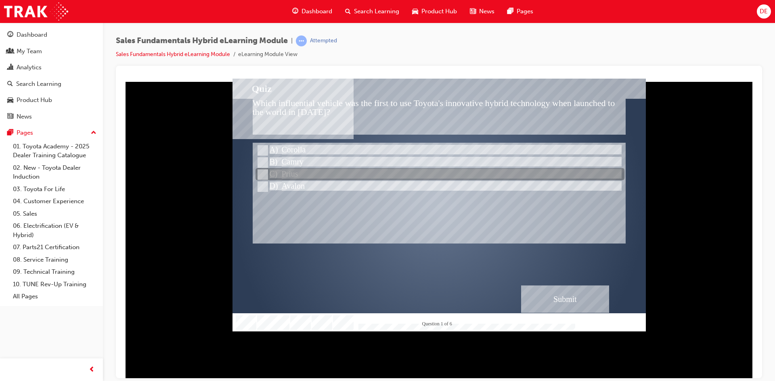
click at [262, 175] on input "Prius" at bounding box center [261, 174] width 9 height 9
radio input "true"
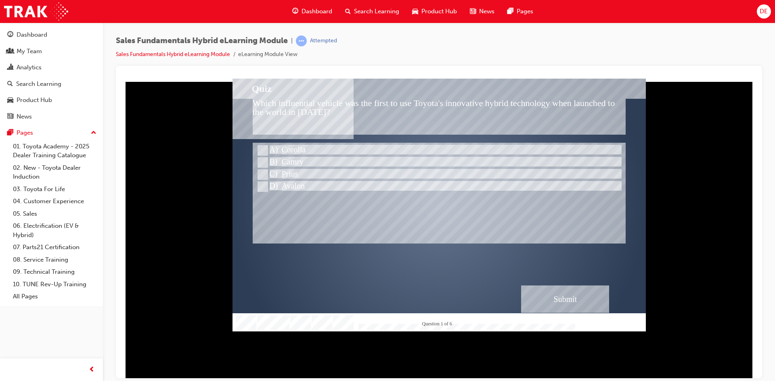
click at [567, 292] on div "Submit" at bounding box center [565, 298] width 88 height 27
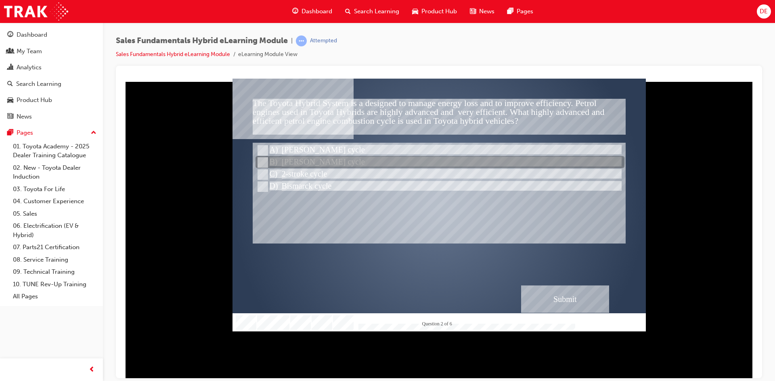
click at [263, 162] on input "Atkinson cycle" at bounding box center [261, 162] width 9 height 9
radio input "true"
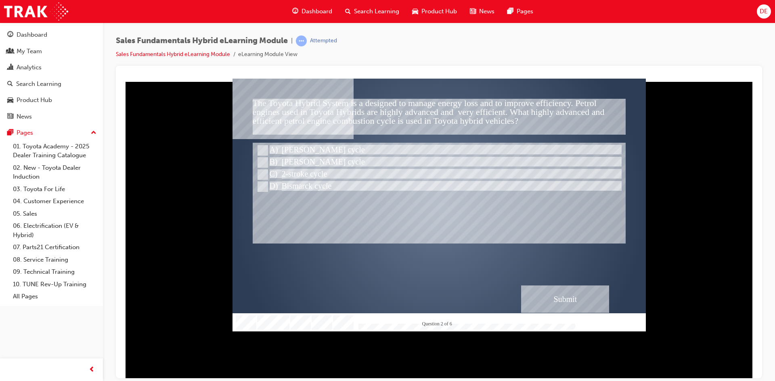
click at [544, 294] on div "Submit" at bounding box center [565, 298] width 88 height 27
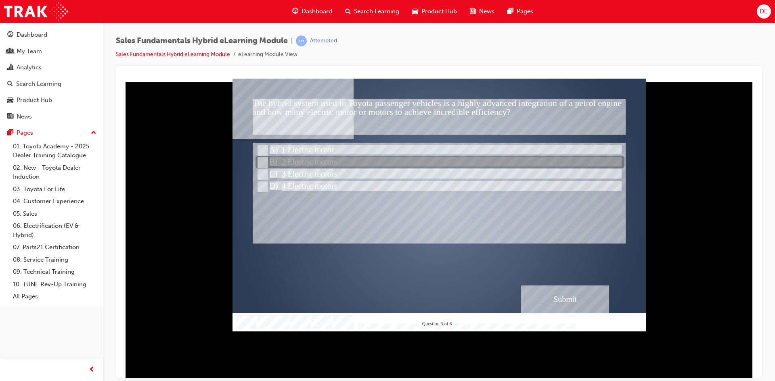
click at [261, 163] on input "2 Electric motors" at bounding box center [261, 162] width 9 height 9
radio input "true"
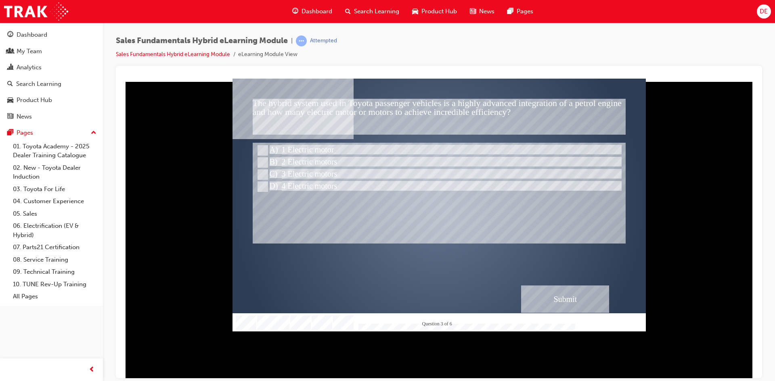
click at [555, 293] on div "Submit" at bounding box center [565, 298] width 88 height 27
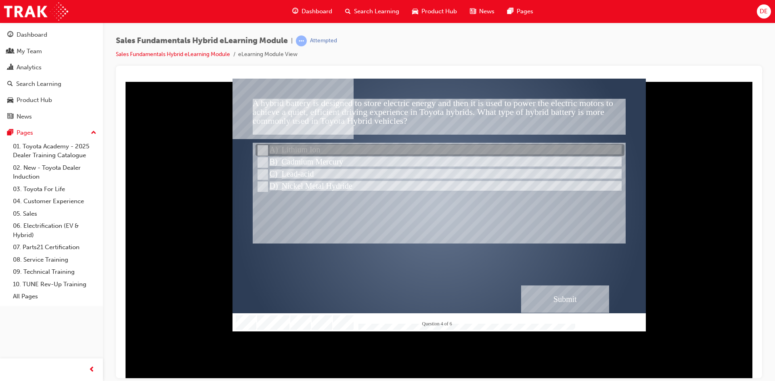
click at [267, 149] on div at bounding box center [439, 150] width 369 height 12
radio input "true"
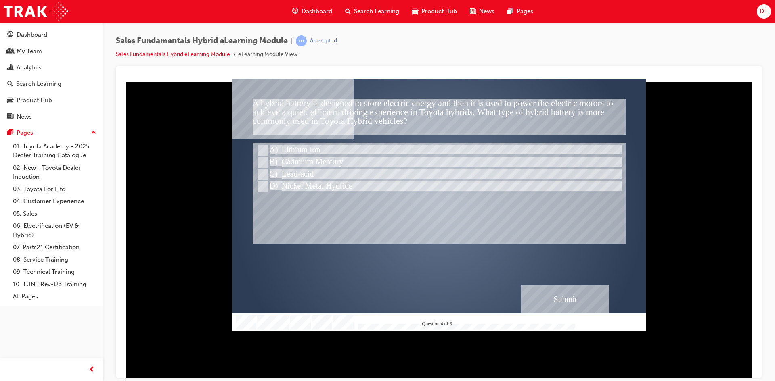
click at [559, 301] on div "Submit" at bounding box center [565, 298] width 88 height 27
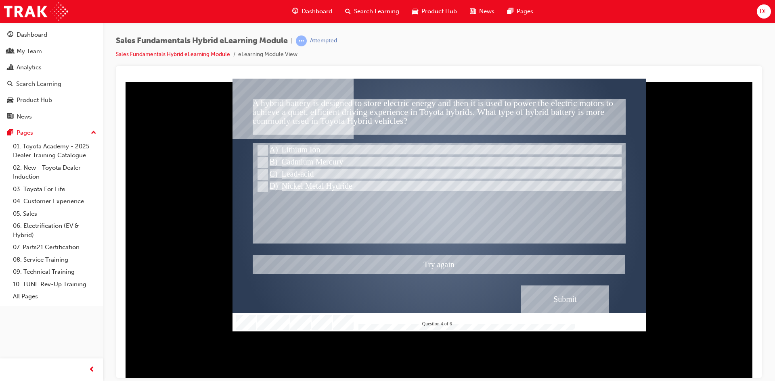
click at [264, 185] on div at bounding box center [438, 204] width 413 height 253
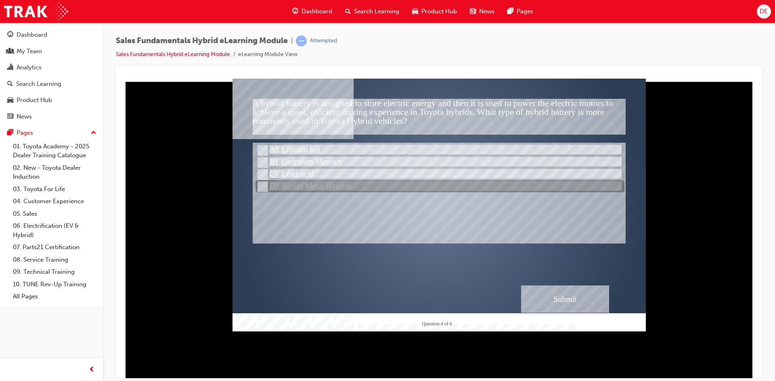
click at [262, 186] on input "Nickel Metal Hydride" at bounding box center [261, 186] width 9 height 9
radio input "true"
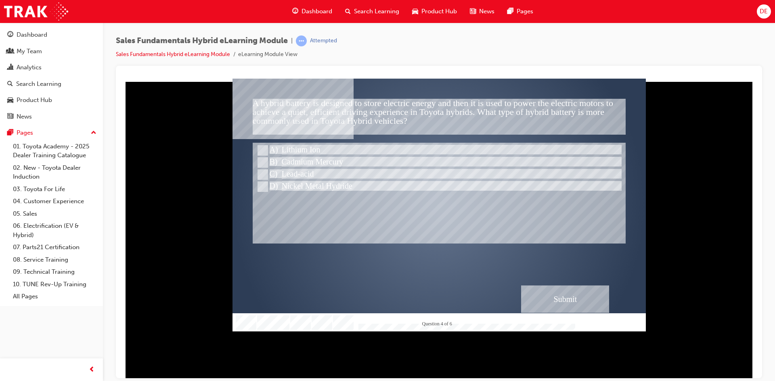
click at [550, 294] on div "Submit" at bounding box center [565, 298] width 88 height 27
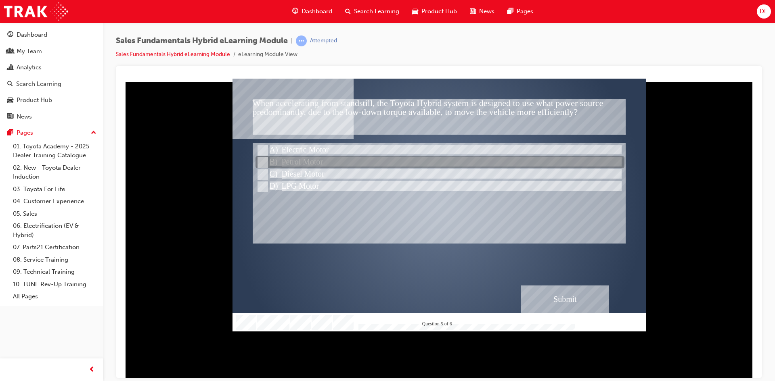
click at [262, 160] on input "Petrol Motor" at bounding box center [261, 162] width 9 height 9
radio input "true"
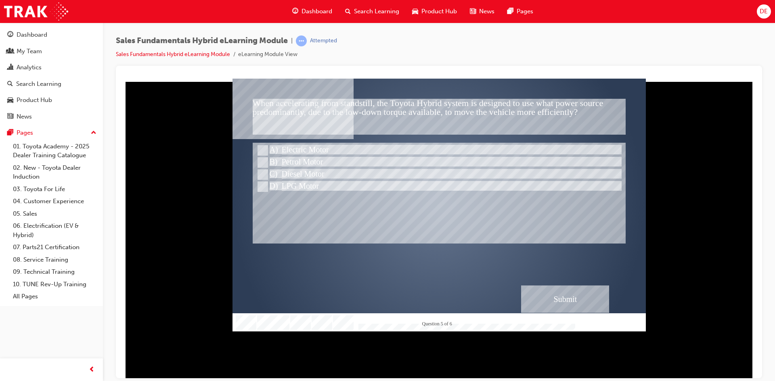
click at [552, 296] on div "Submit" at bounding box center [565, 298] width 88 height 27
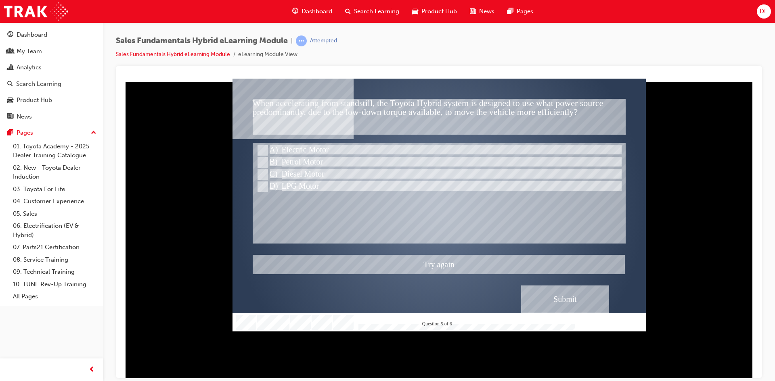
click at [266, 150] on div at bounding box center [438, 204] width 413 height 253
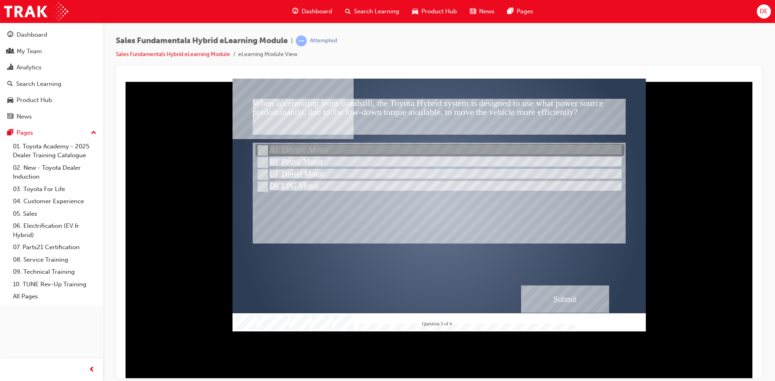
click at [263, 148] on input "Electric Motor" at bounding box center [261, 150] width 9 height 9
radio input "true"
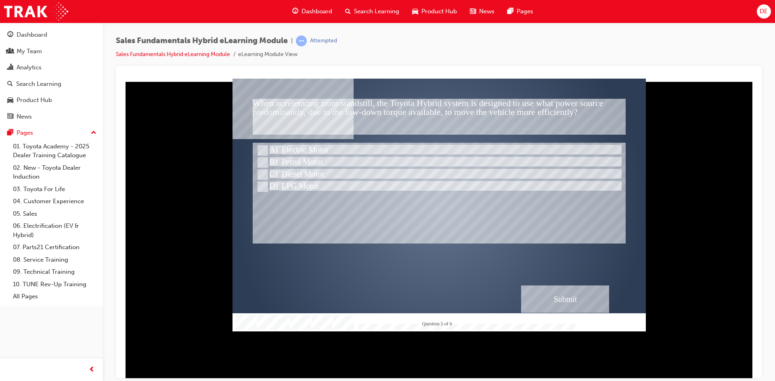
click at [545, 293] on div "Submit" at bounding box center [565, 298] width 88 height 27
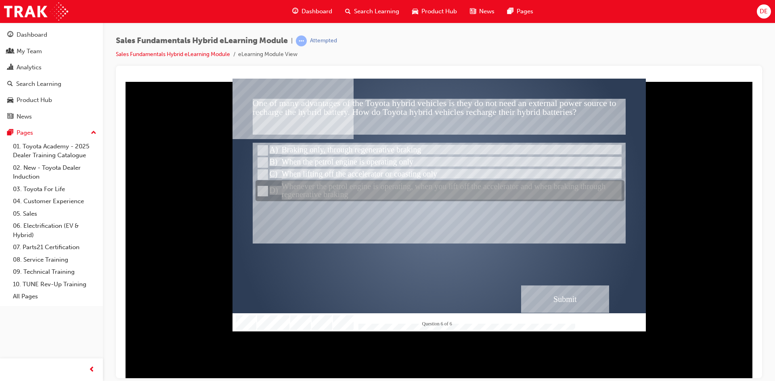
click at [261, 192] on input "Whenever the petrol engine is operating, when you lift off the accelerator and …" at bounding box center [261, 191] width 9 height 9
radio input "true"
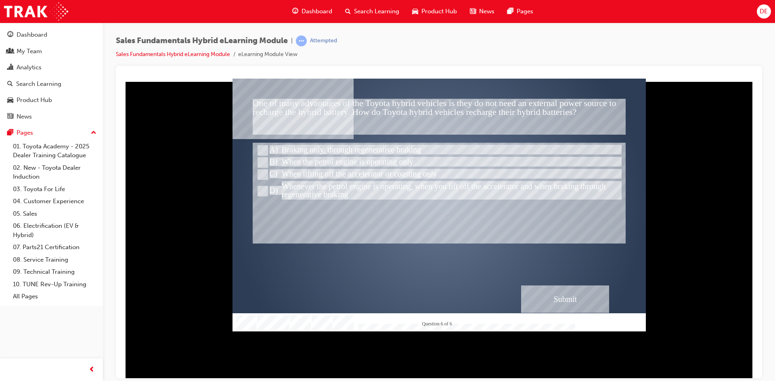
click at [560, 290] on div "Submit" at bounding box center [565, 298] width 88 height 27
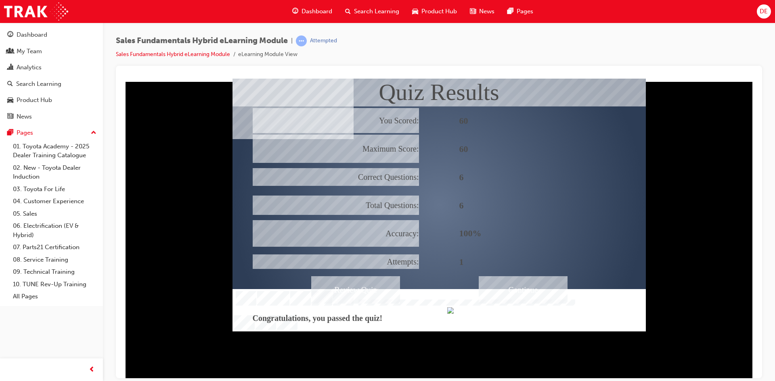
click at [519, 283] on div "Continue" at bounding box center [523, 289] width 89 height 27
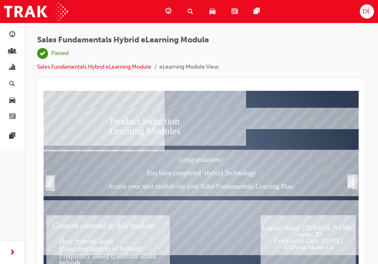
click at [193, 13] on span "search-icon" at bounding box center [191, 11] width 6 height 10
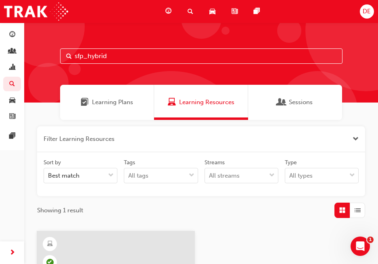
drag, startPoint x: 106, startPoint y: 57, endPoint x: 72, endPoint y: 52, distance: 33.8
click at [72, 52] on div "sfp_hybrid" at bounding box center [201, 63] width 354 height 80
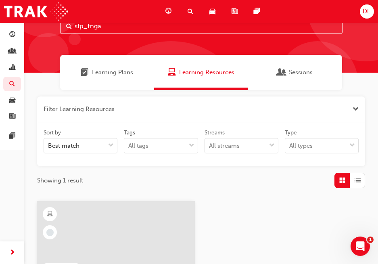
scroll to position [81, 0]
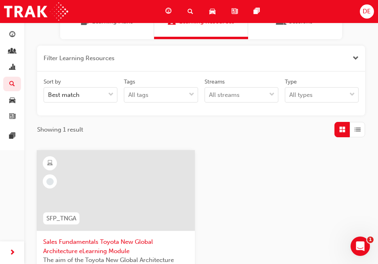
type input "sfp_tnga"
click at [117, 245] on span "Sales Fundamentals Toyota New Global Architecture eLearning Module" at bounding box center [115, 246] width 145 height 18
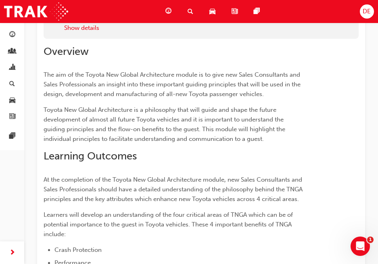
scroll to position [283, 0]
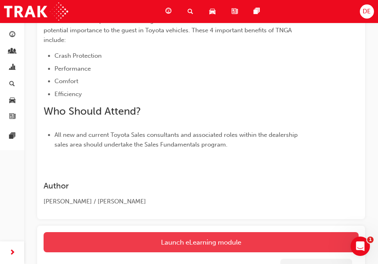
click at [223, 243] on link "Launch eLearning module" at bounding box center [201, 242] width 315 height 20
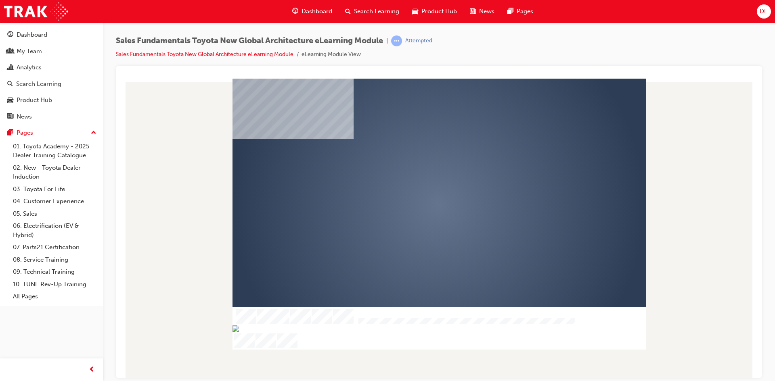
click at [416, 182] on div "play" at bounding box center [416, 182] width 0 height 0
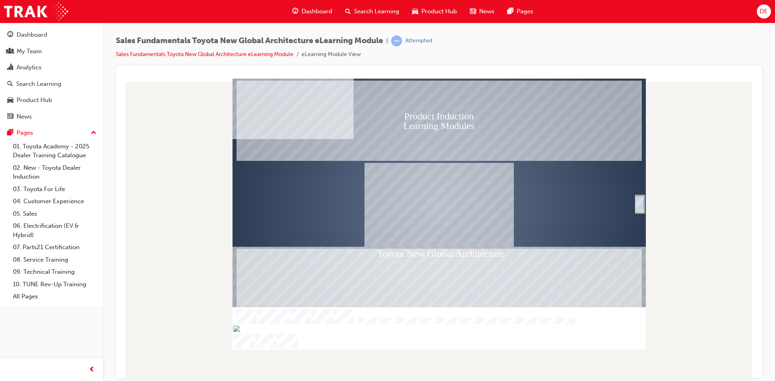
click at [604, 216] on rect "Welcome" at bounding box center [438, 204] width 413 height 253
click at [640, 206] on div "SmartShape" at bounding box center [639, 213] width 8 height 17
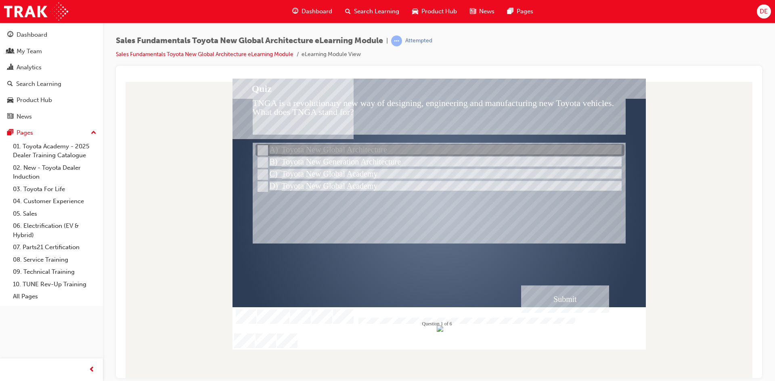
click at [262, 149] on input "Toyota New Global Architecture" at bounding box center [261, 150] width 9 height 9
radio input "true"
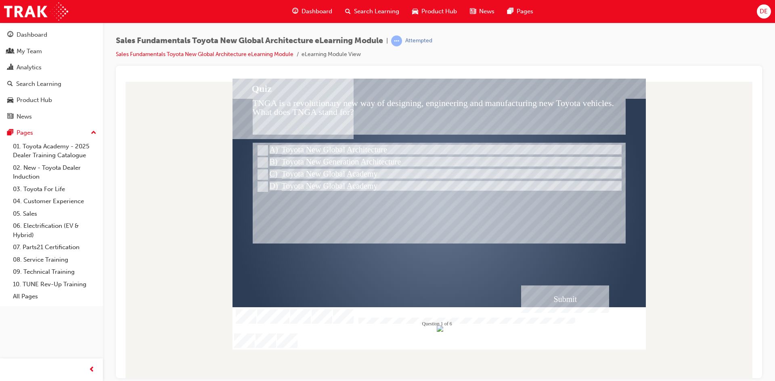
click at [585, 288] on div "Submit" at bounding box center [565, 298] width 88 height 27
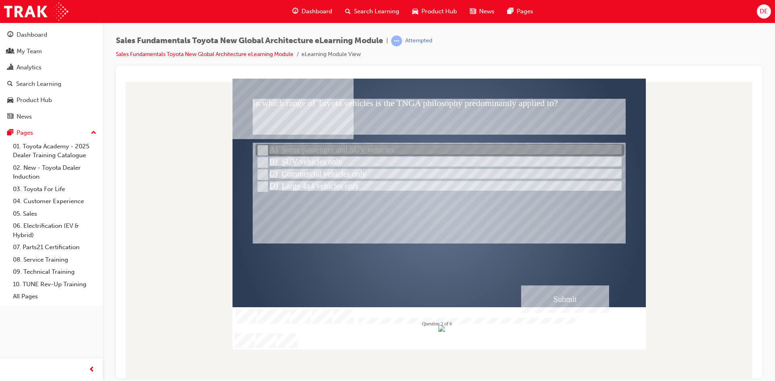
click at [262, 150] on input "Some passenger and SUV vehicles" at bounding box center [261, 150] width 9 height 9
radio input "true"
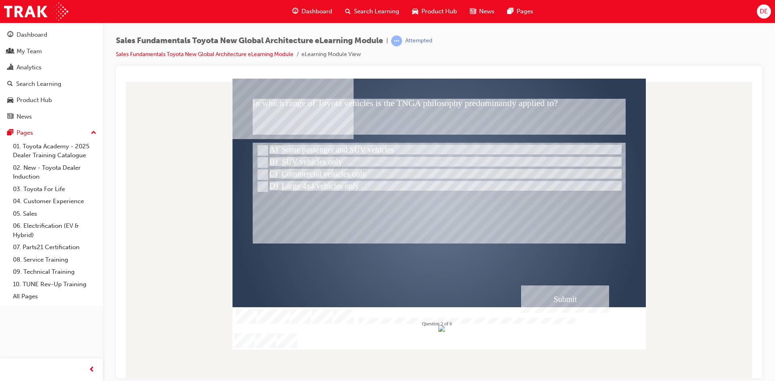
click at [567, 295] on div "Submit" at bounding box center [565, 298] width 88 height 27
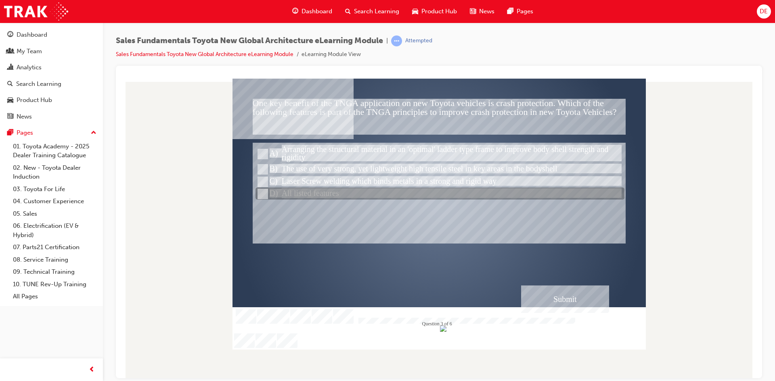
click at [265, 193] on input "All listed features" at bounding box center [261, 194] width 9 height 9
radio input "true"
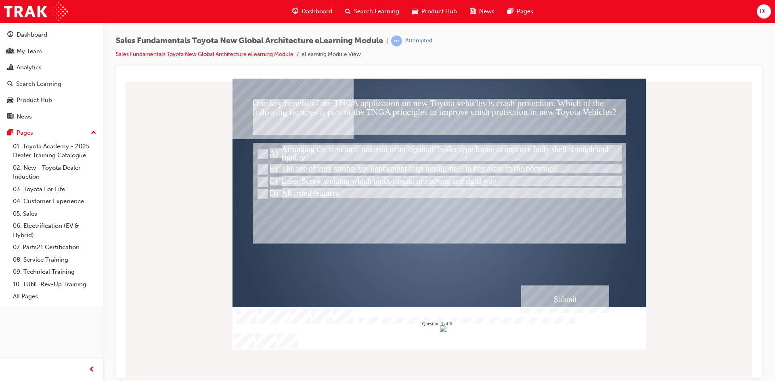
click at [556, 303] on div "Submit" at bounding box center [565, 298] width 88 height 27
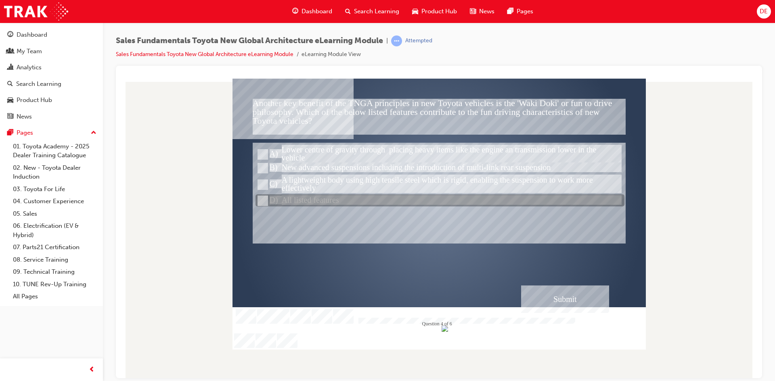
click at [264, 202] on input "All listed features" at bounding box center [261, 201] width 9 height 9
radio input "true"
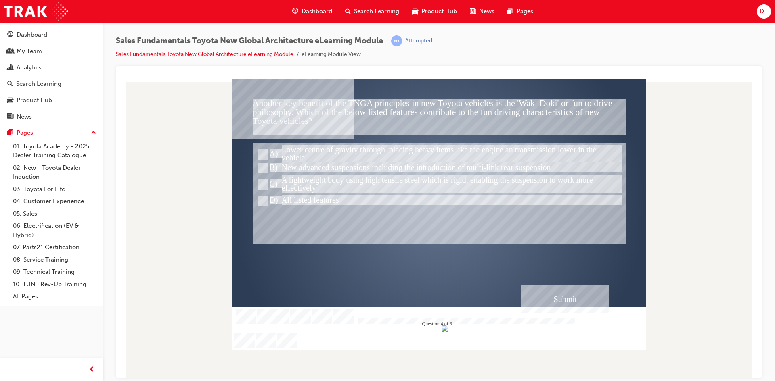
click at [535, 297] on div "Submit" at bounding box center [565, 298] width 88 height 27
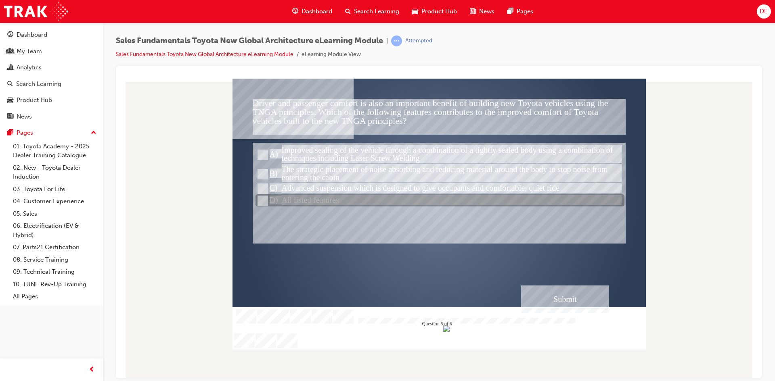
click at [264, 201] on input "All listed features" at bounding box center [261, 201] width 9 height 9
radio input "true"
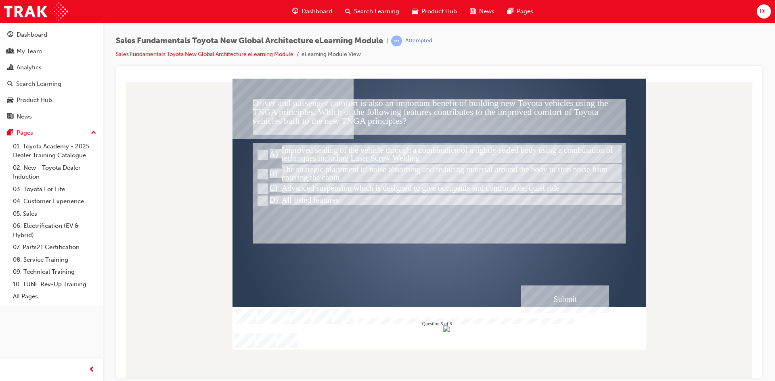
click at [557, 303] on div "Submit" at bounding box center [565, 298] width 88 height 27
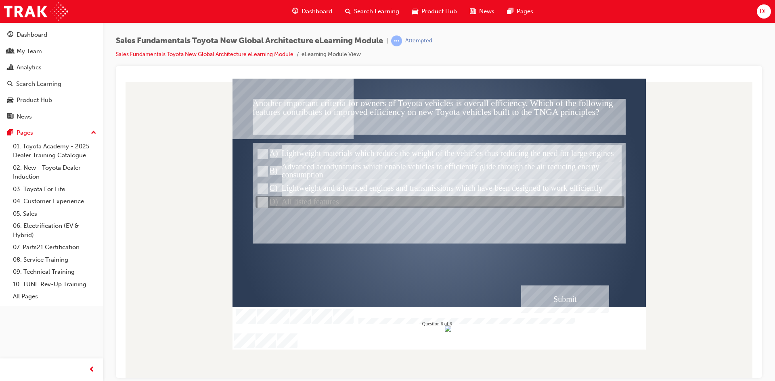
click at [260, 203] on input "All listed features" at bounding box center [261, 202] width 9 height 9
radio input "true"
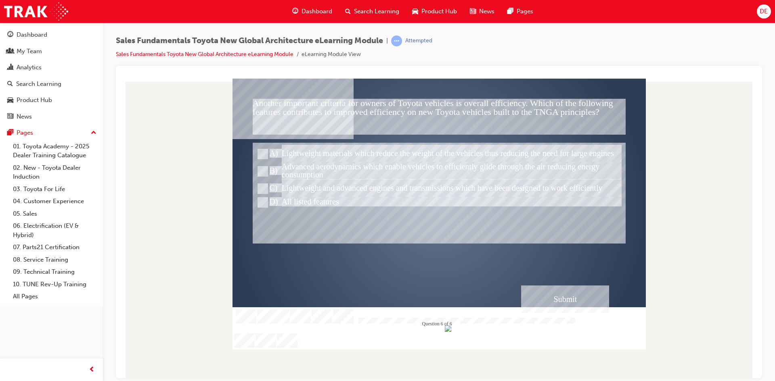
click at [569, 297] on div "Submit" at bounding box center [565, 298] width 88 height 27
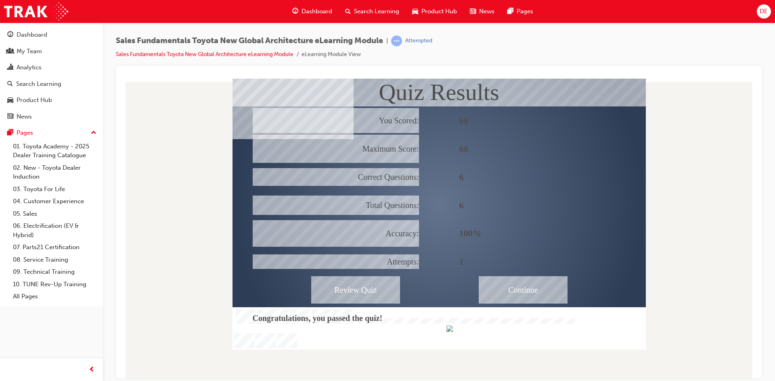
click at [513, 290] on div "Continue" at bounding box center [523, 289] width 89 height 27
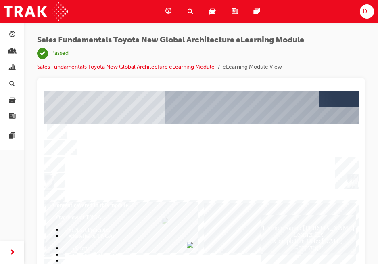
click at [191, 11] on span "search-icon" at bounding box center [191, 11] width 6 height 10
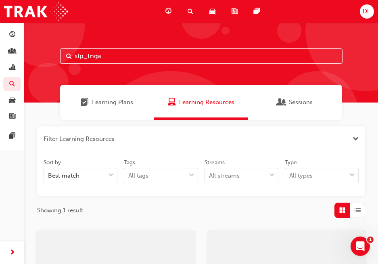
click at [118, 54] on input "sfp_tnga" at bounding box center [201, 55] width 283 height 15
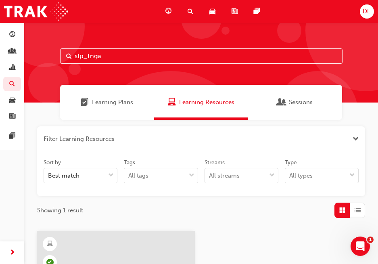
drag, startPoint x: 118, startPoint y: 54, endPoint x: 57, endPoint y: 59, distance: 61.1
click at [47, 55] on div "sfp_tnga" at bounding box center [201, 63] width 354 height 80
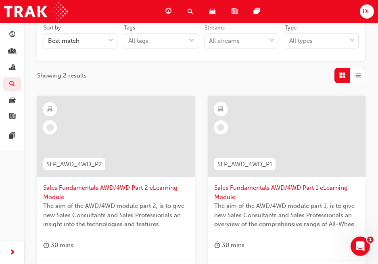
scroll to position [161, 0]
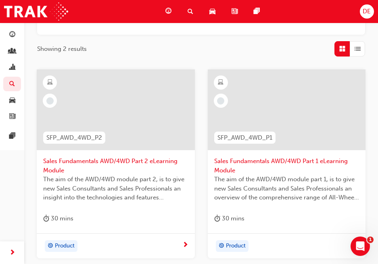
type input "sfp_awd_4wd"
click at [280, 159] on span "Sales Fundamentals AWD/4WD Part 1 eLearning Module" at bounding box center [286, 166] width 145 height 18
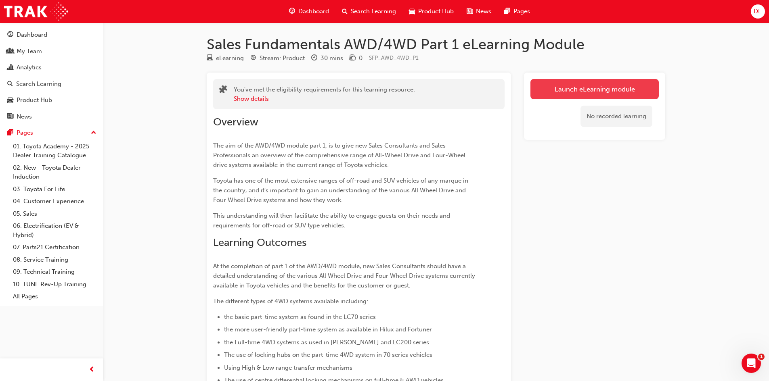
click at [567, 94] on link "Launch eLearning module" at bounding box center [594, 89] width 128 height 20
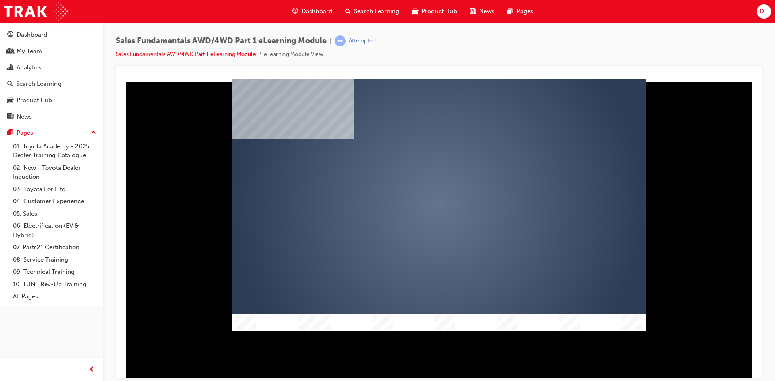
click at [416, 182] on div "play" at bounding box center [416, 182] width 0 height 0
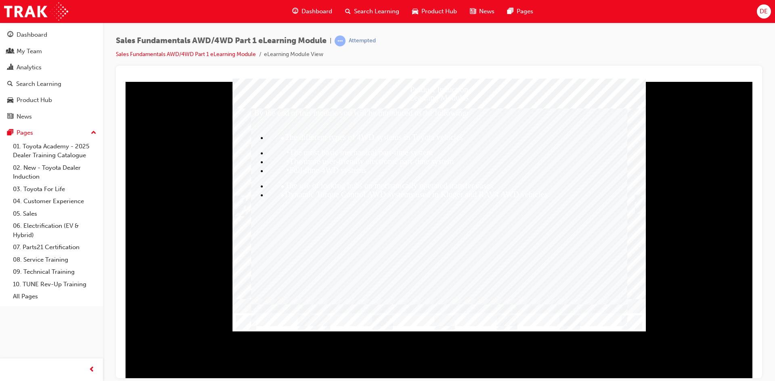
click at [641, 204] on div "Trigger this button to continue" at bounding box center [639, 204] width 8 height 16
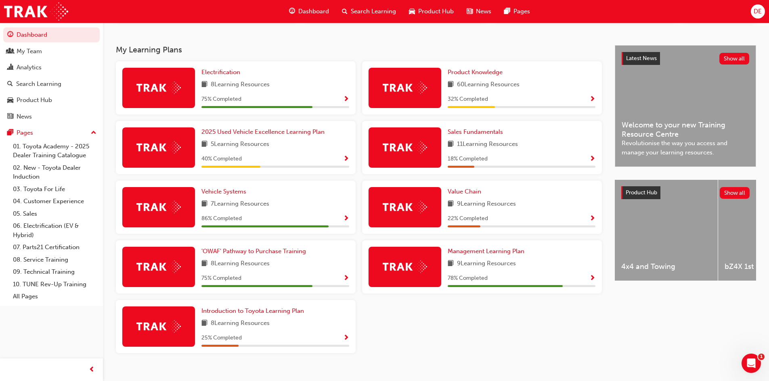
scroll to position [161, 0]
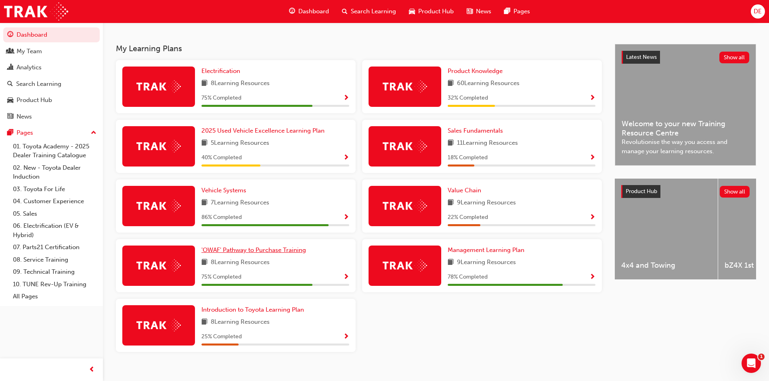
click at [243, 252] on span "'OWAF' Pathway to Purchase Training" at bounding box center [253, 250] width 105 height 7
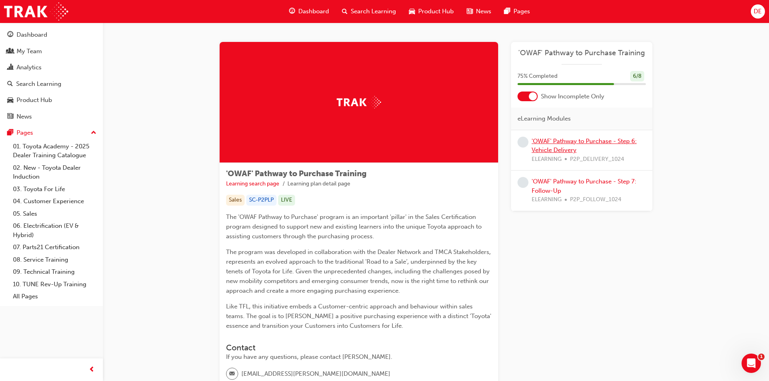
click at [565, 142] on link "'OWAF' Pathway to Purchase - Step 6: Vehicle Delivery" at bounding box center [584, 146] width 105 height 17
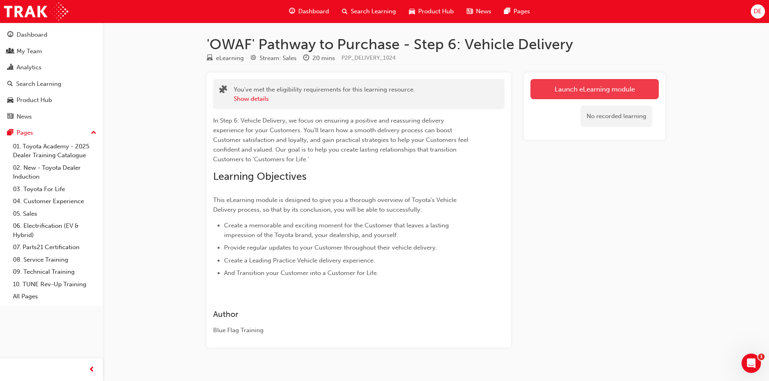
click at [565, 92] on link "Launch eLearning module" at bounding box center [594, 89] width 128 height 20
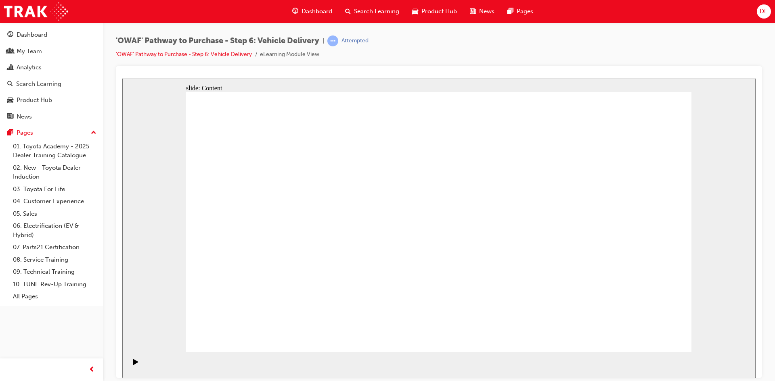
click at [613, 52] on div "'OWAF' Pathway to Purchase - Step 6: Vehicle Delivery | Attempted 'OWAF' Pathwa…" at bounding box center [439, 51] width 646 height 30
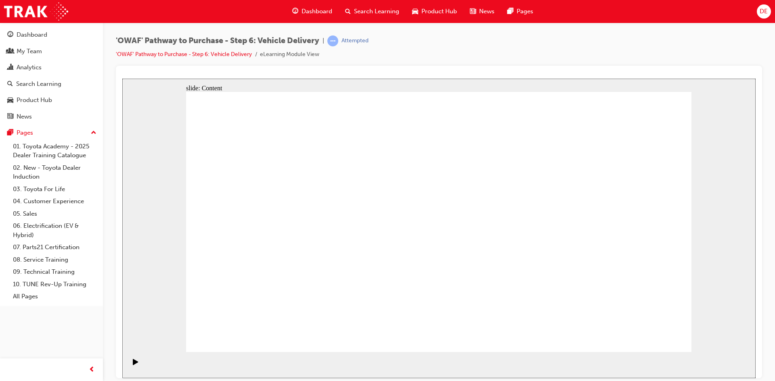
drag, startPoint x: 655, startPoint y: 335, endPoint x: 655, endPoint y: 341, distance: 5.7
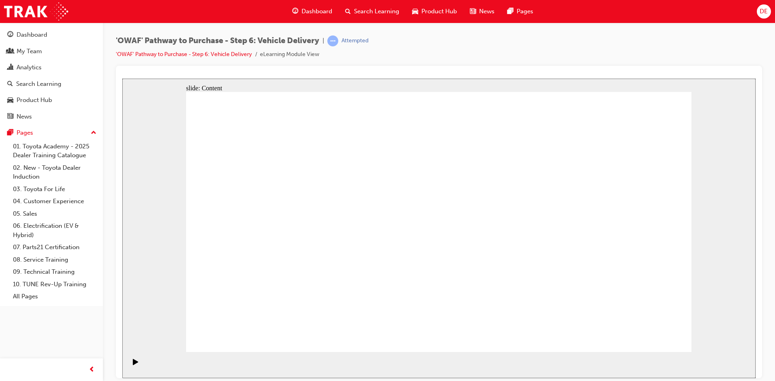
drag, startPoint x: 324, startPoint y: 177, endPoint x: 297, endPoint y: 176, distance: 26.6
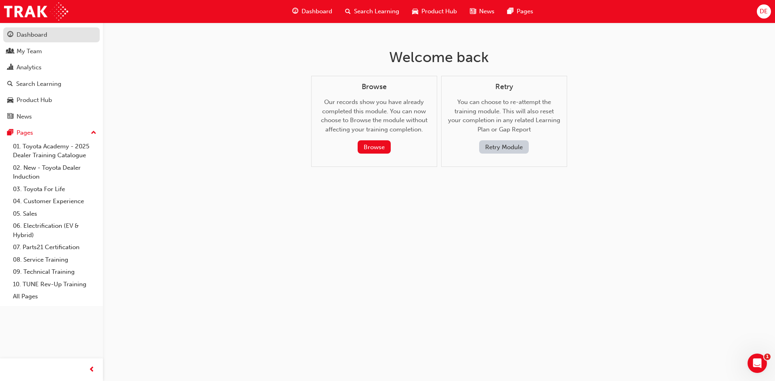
click at [27, 37] on div "Dashboard" at bounding box center [32, 34] width 31 height 9
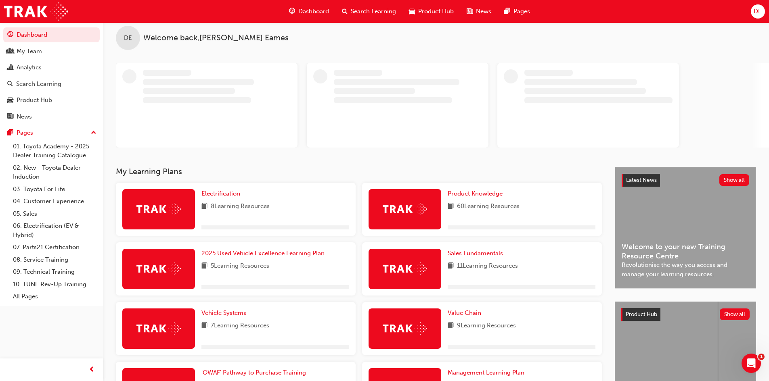
scroll to position [81, 0]
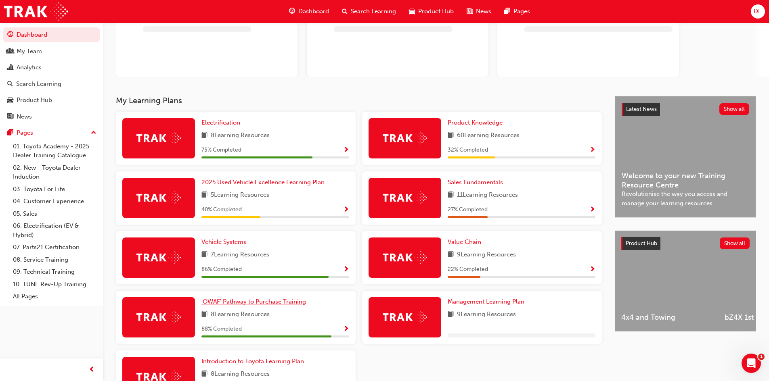
click at [237, 300] on span "'OWAF' Pathway to Purchase Training" at bounding box center [253, 301] width 105 height 7
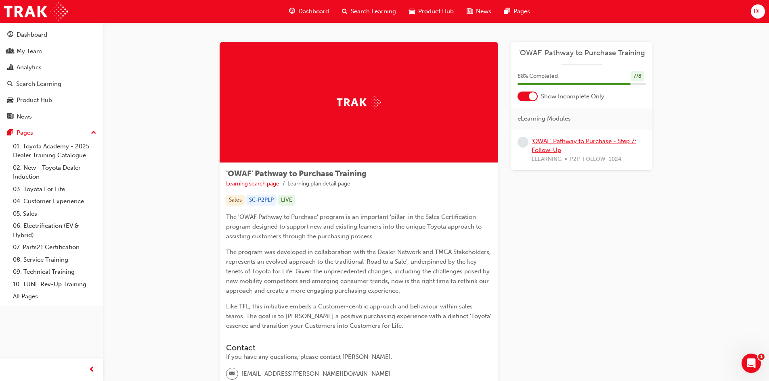
click at [559, 138] on link "'OWAF' Pathway to Purchase - Step 7: Follow-Up" at bounding box center [584, 146] width 105 height 17
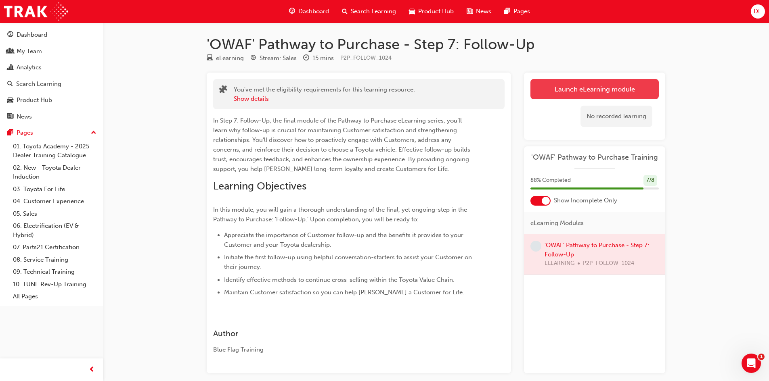
click at [575, 90] on link "Launch eLearning module" at bounding box center [594, 89] width 128 height 20
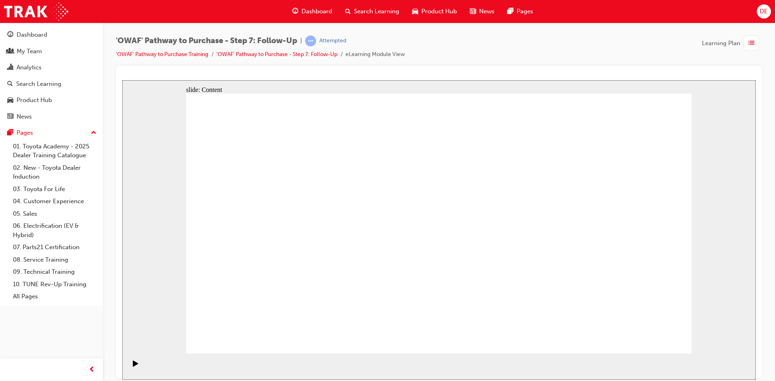
drag, startPoint x: 302, startPoint y: 252, endPoint x: 352, endPoint y: 211, distance: 64.8
drag, startPoint x: 573, startPoint y: 183, endPoint x: 542, endPoint y: 193, distance: 32.6
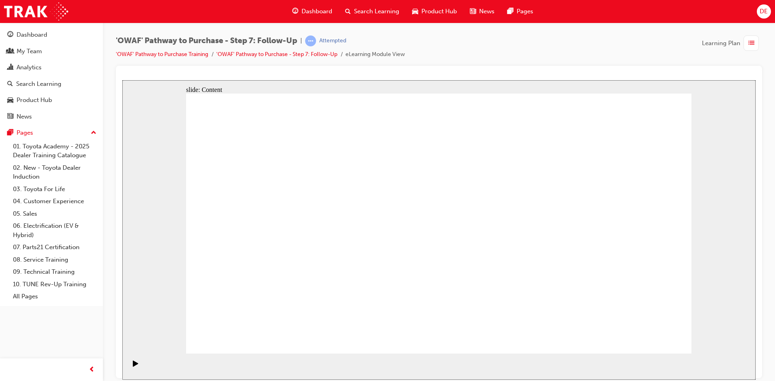
drag, startPoint x: 299, startPoint y: 216, endPoint x: 298, endPoint y: 192, distance: 23.4
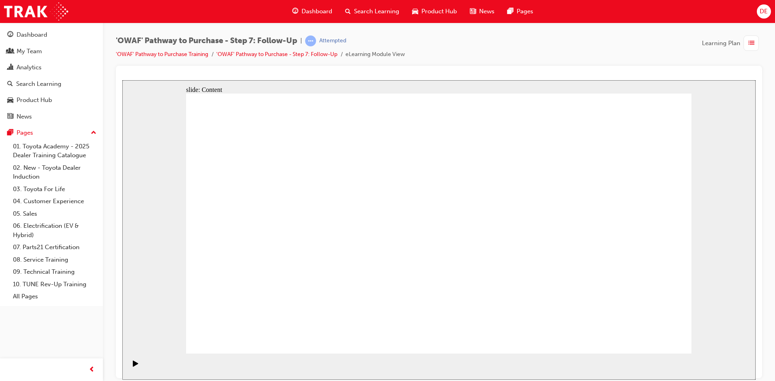
drag, startPoint x: 539, startPoint y: 266, endPoint x: 574, endPoint y: 270, distance: 35.8
